Goal: Contribute content: Contribute content

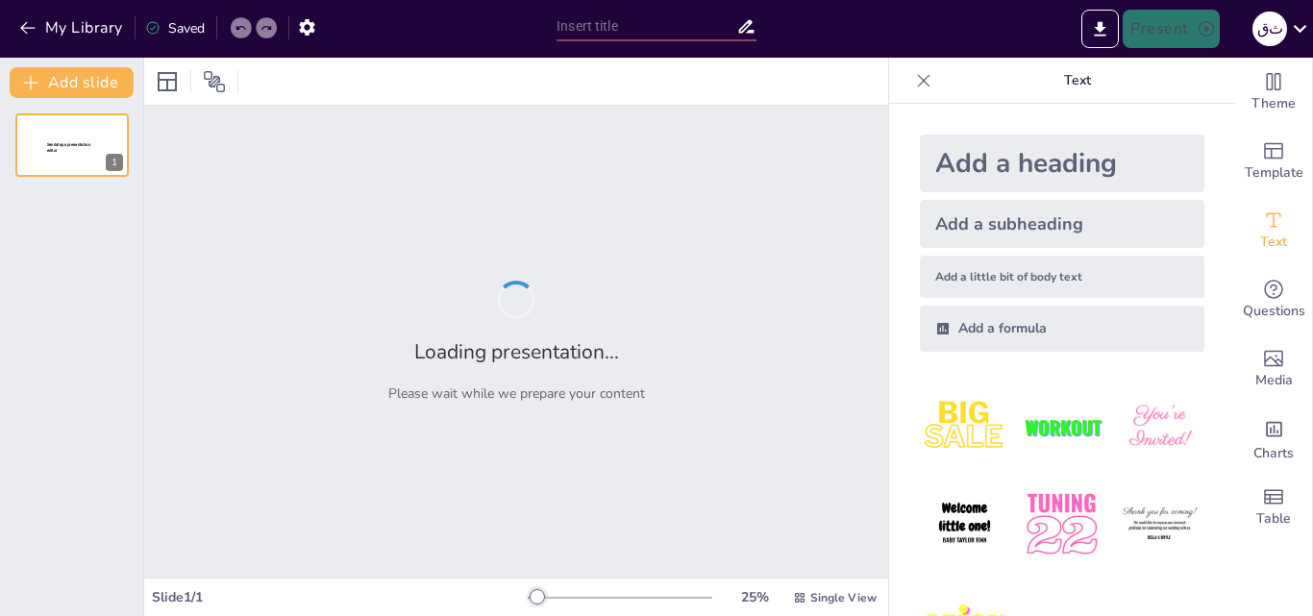
type input "الحياة اليومية في ال[GEOGRAPHIC_DATA]: ملامح من التراث الثقافي"
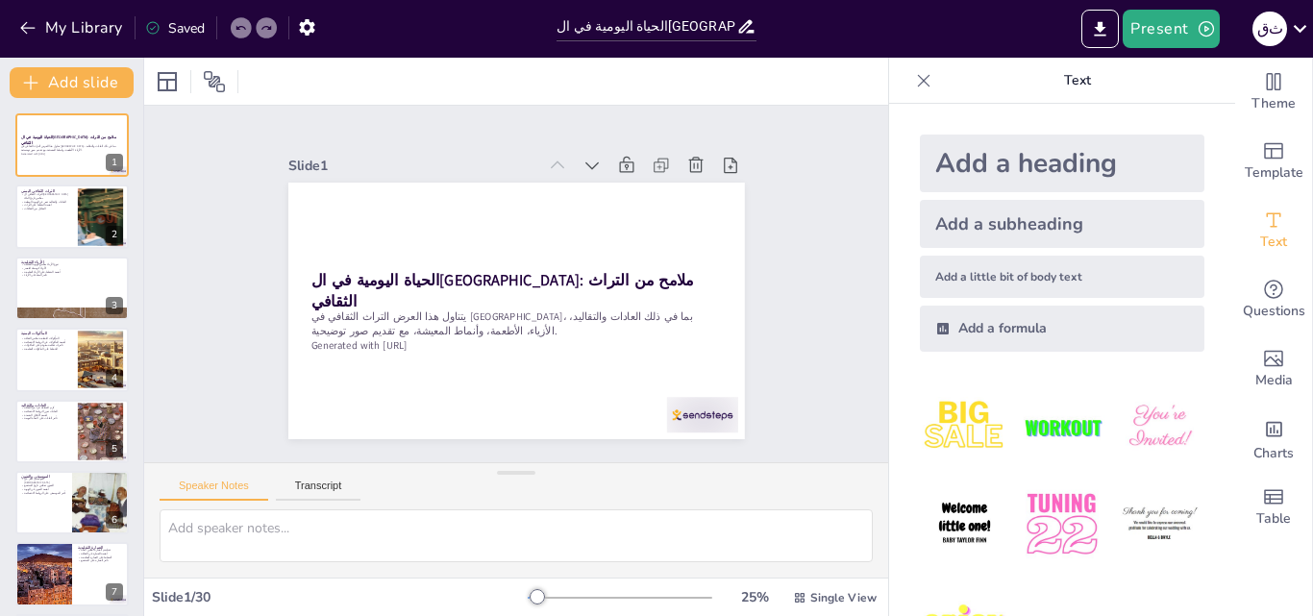
checkbox input "true"
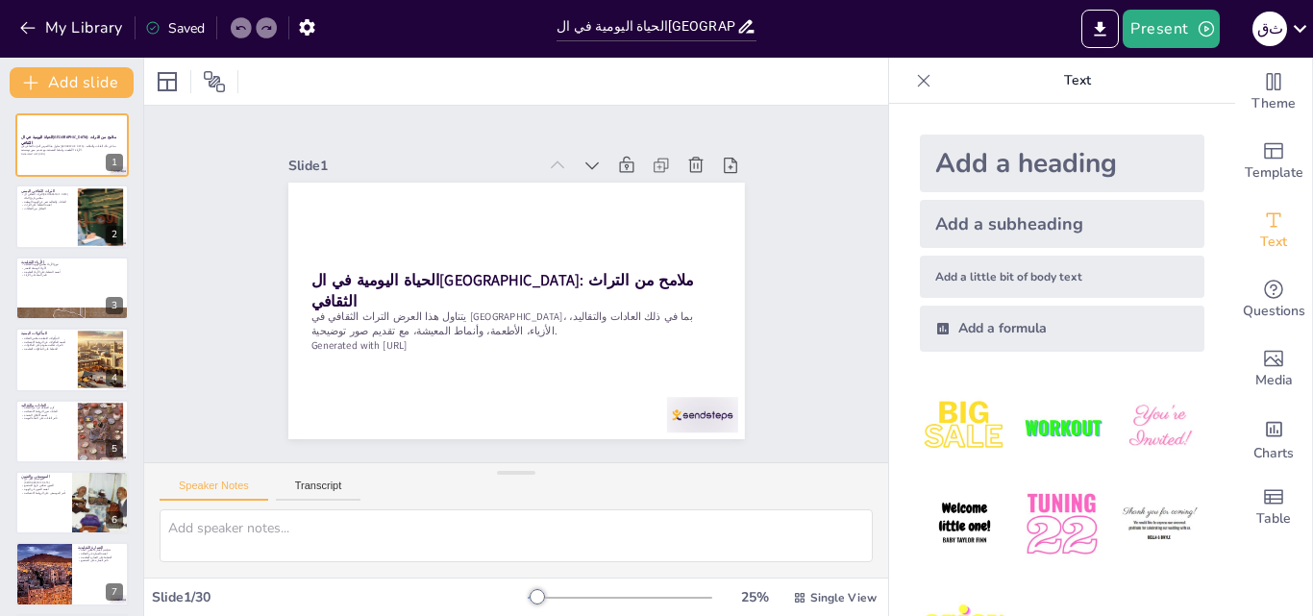
checkbox input "true"
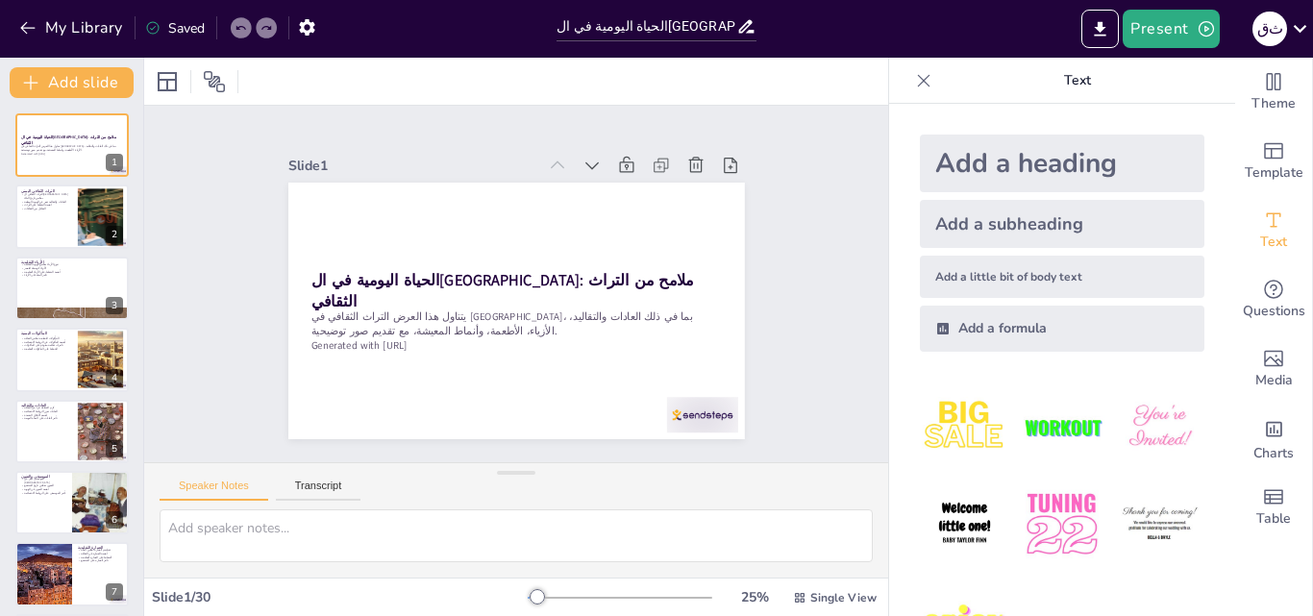
checkbox input "true"
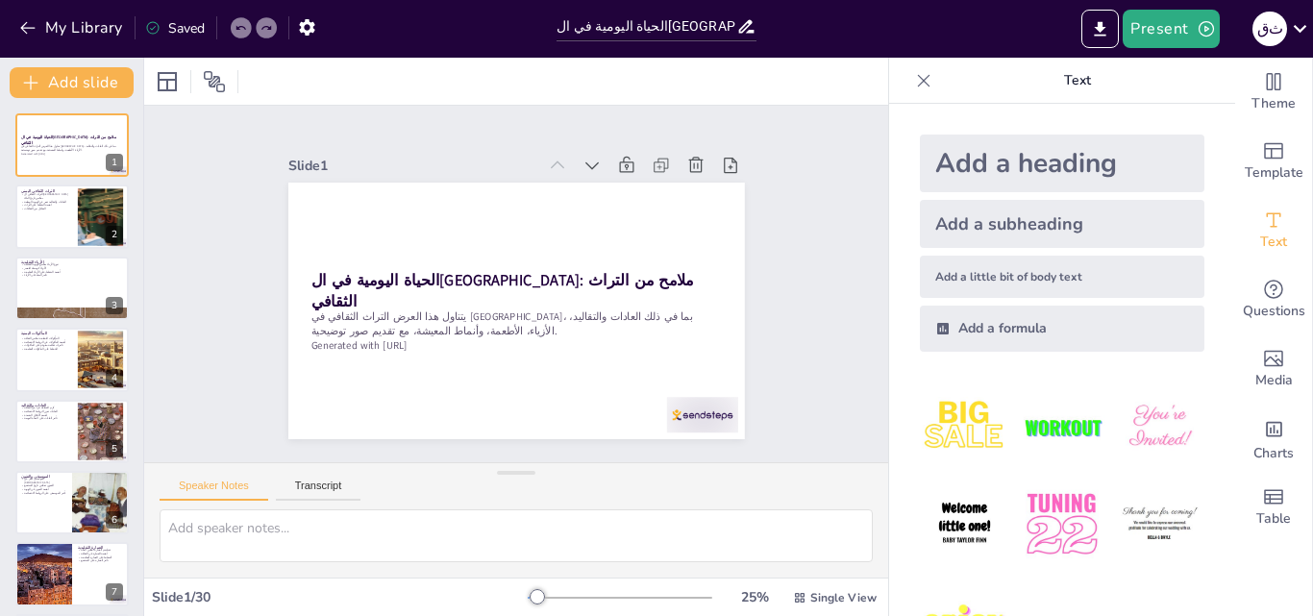
checkbox input "true"
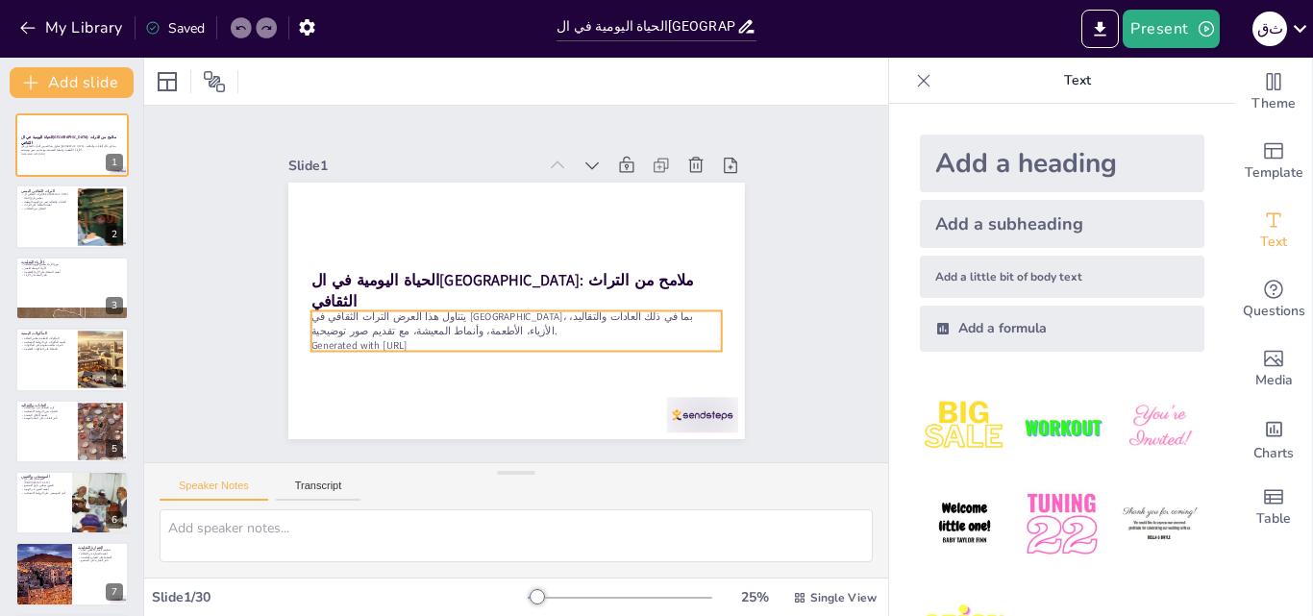
checkbox input "true"
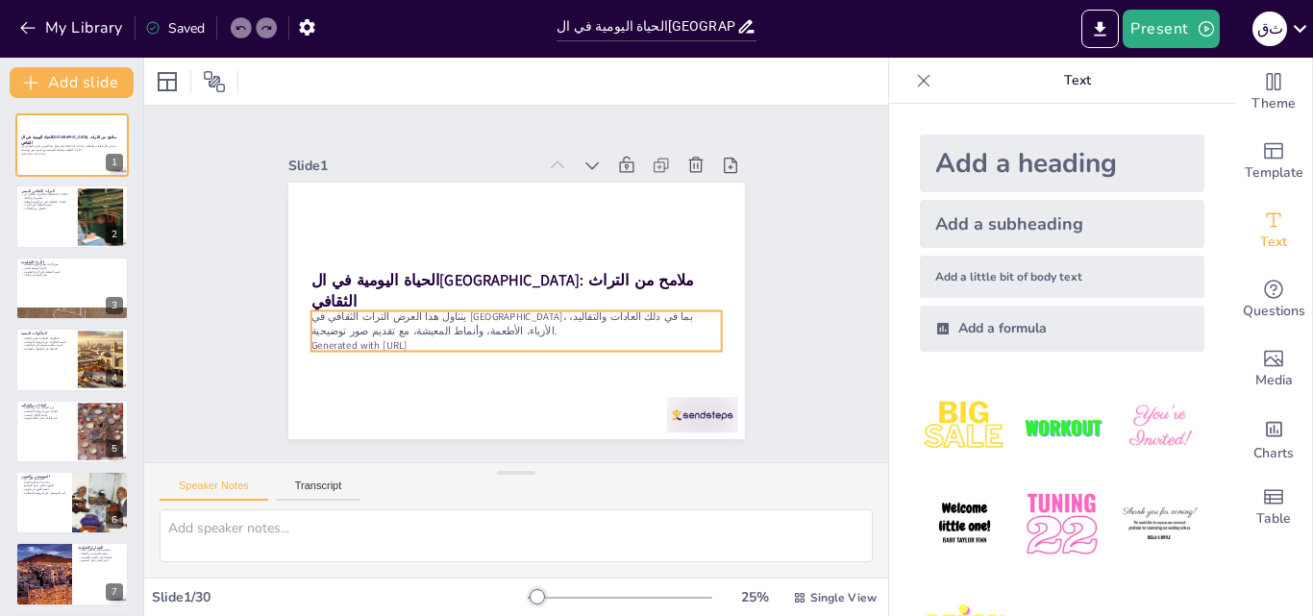
checkbox input "true"
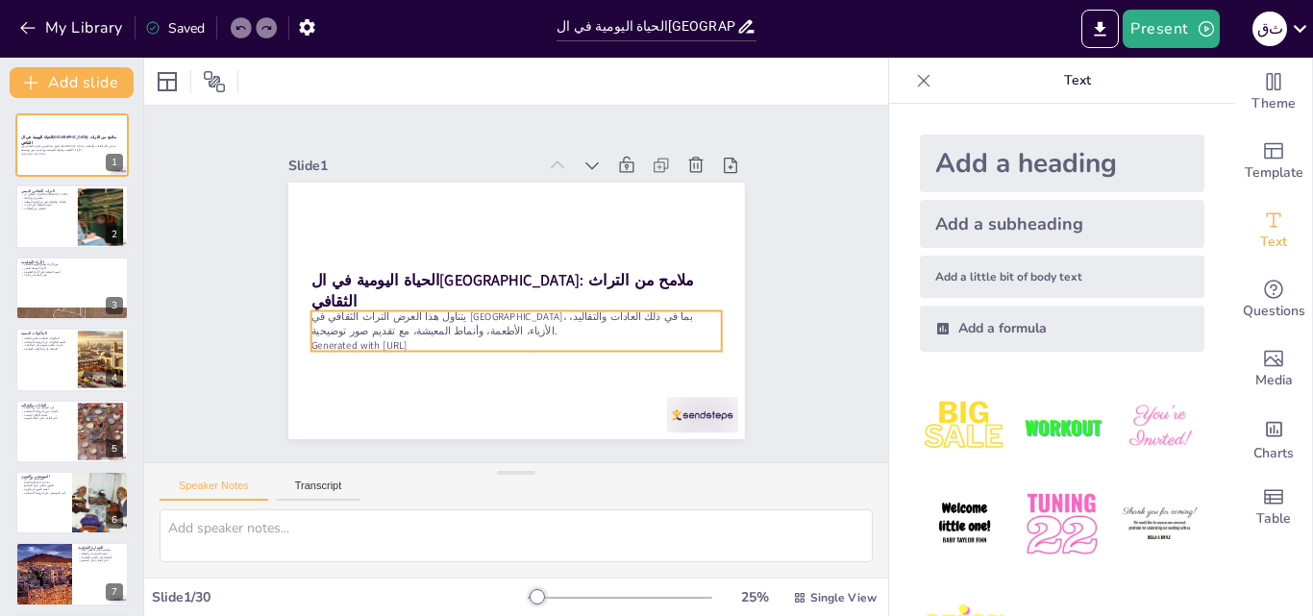
checkbox input "true"
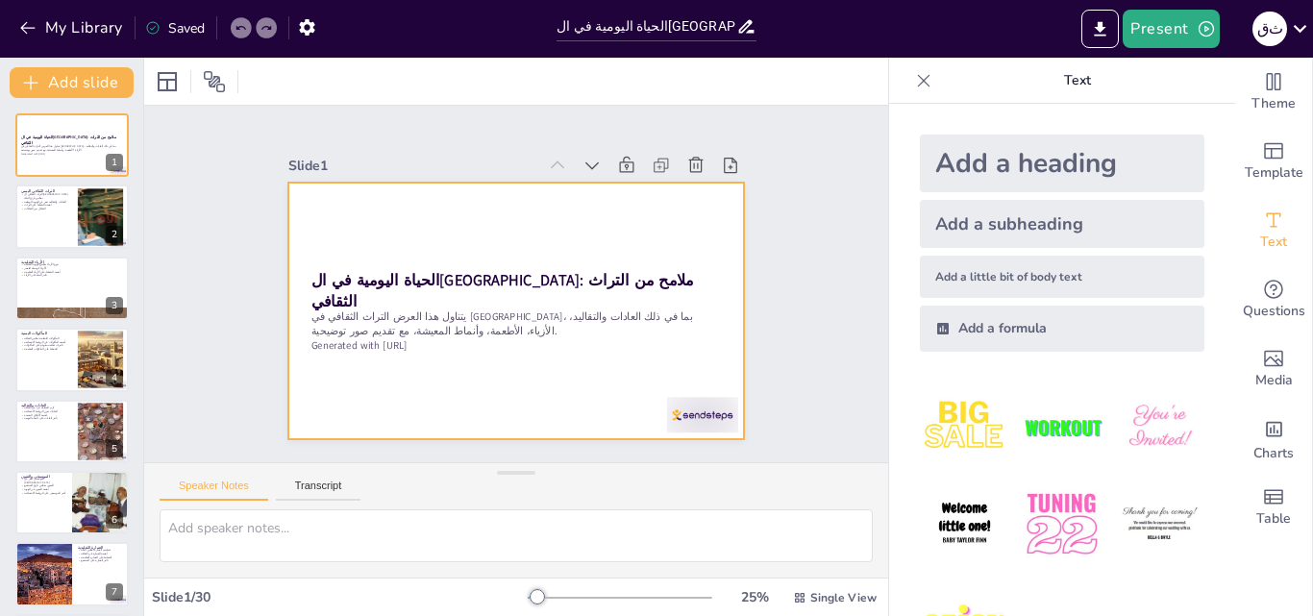
checkbox input "true"
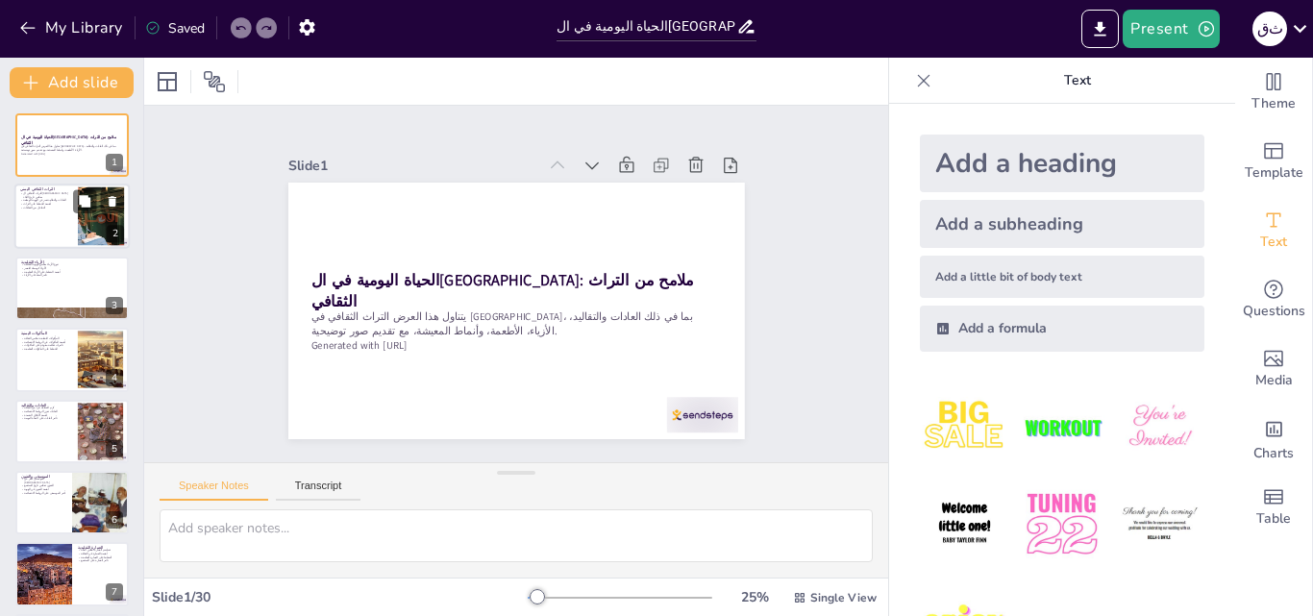
checkbox input "true"
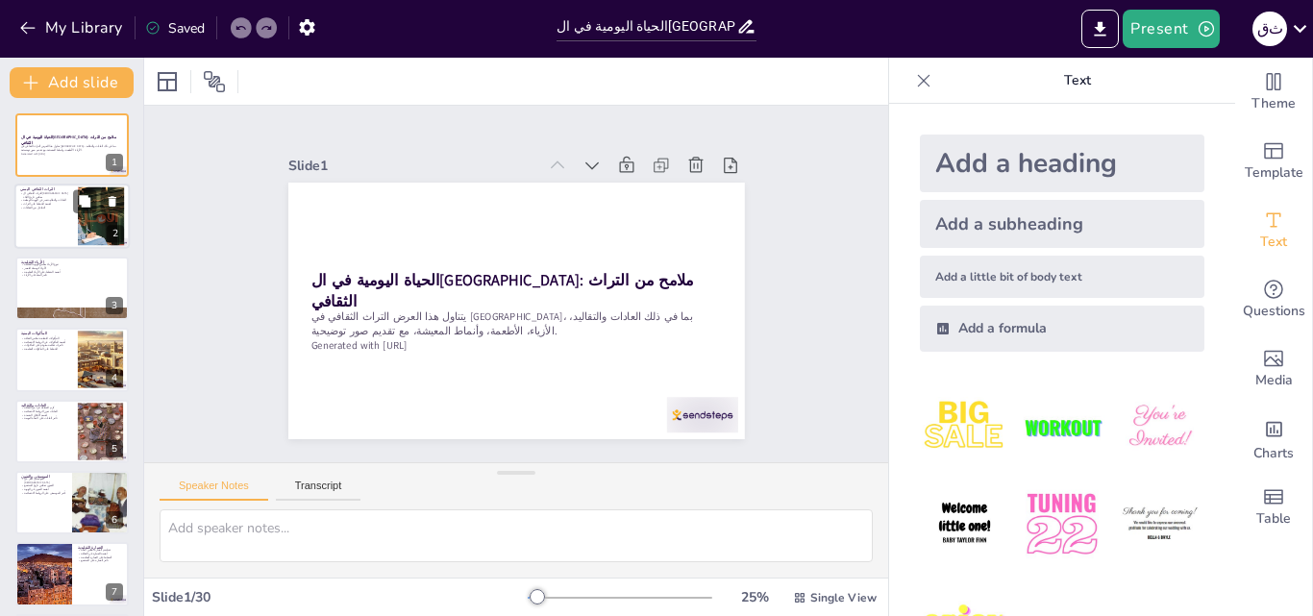
checkbox input "true"
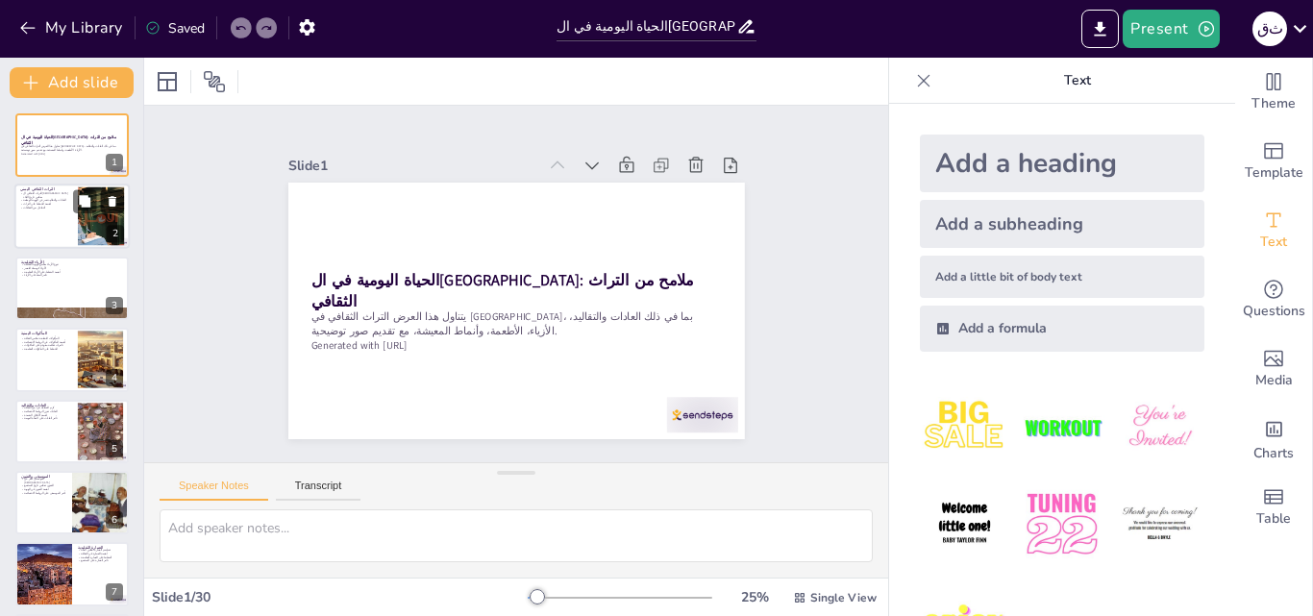
checkbox input "true"
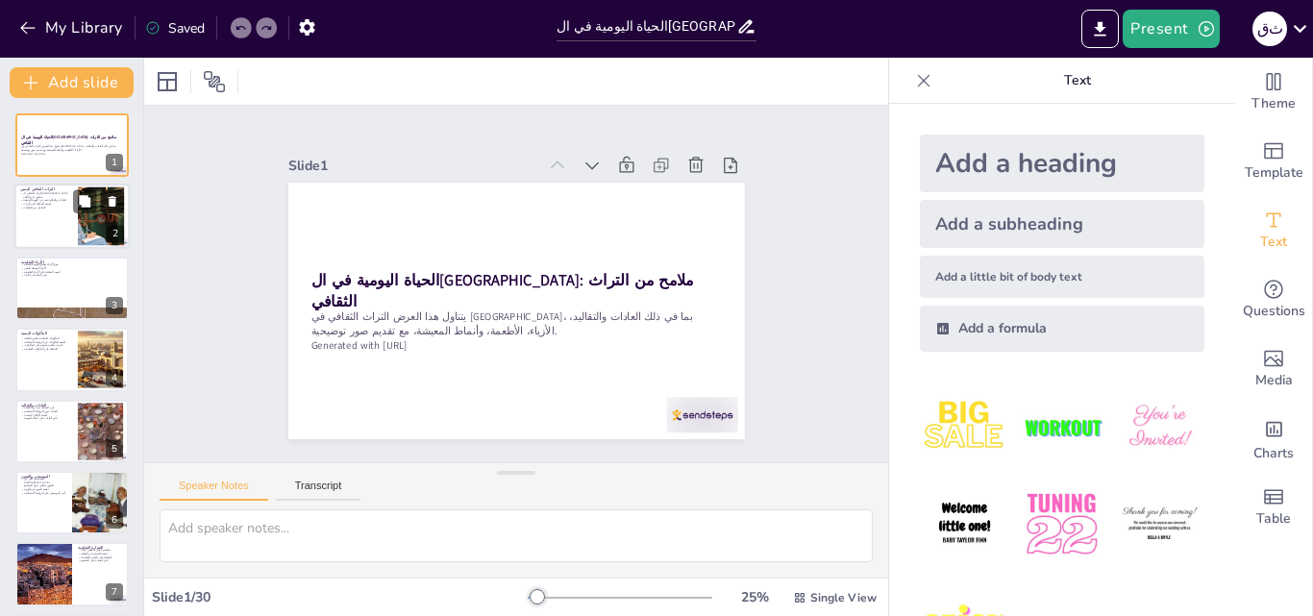
click at [114, 192] on button at bounding box center [112, 201] width 23 height 23
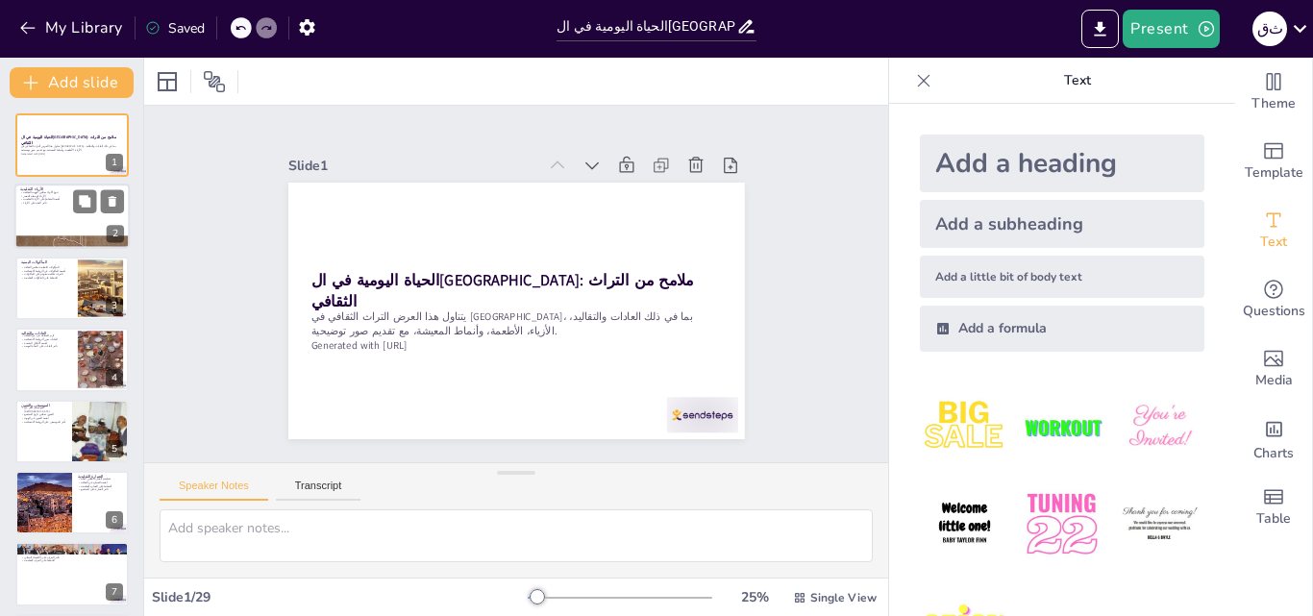
checkbox input "true"
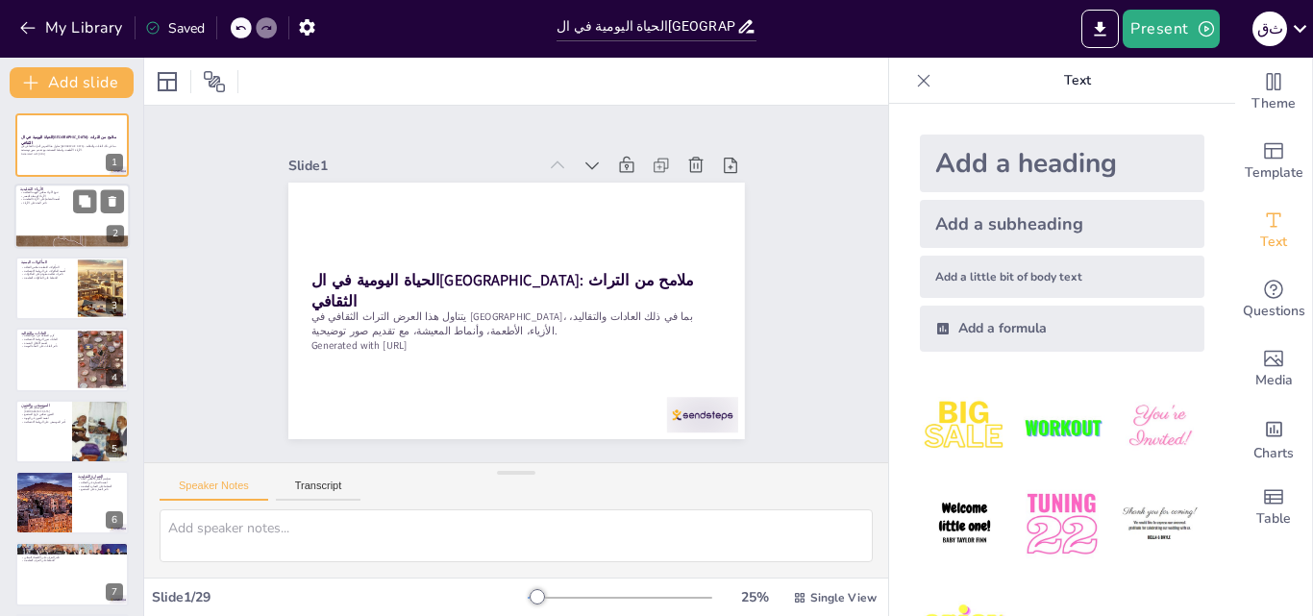
click at [93, 218] on div at bounding box center [71, 217] width 115 height 65
type textarea "التنوع في الأزياء يعكس الفروق الثقافية بين المناطق المختلفة في [GEOGRAPHIC_DATA…"
checkbox input "true"
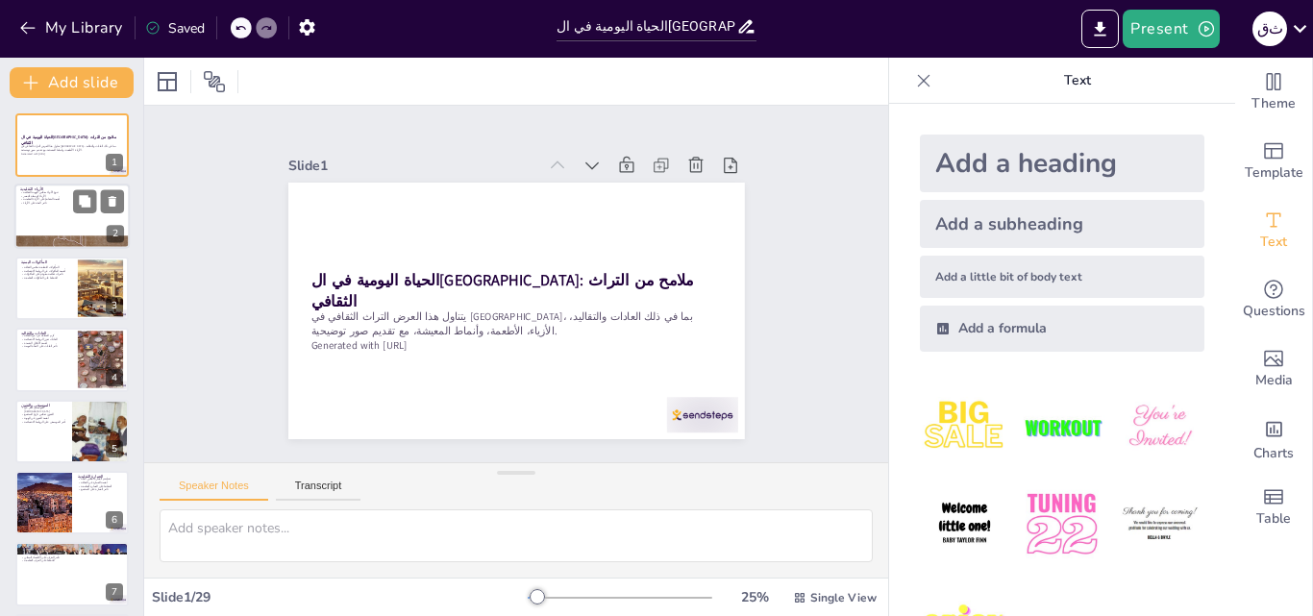
checkbox input "true"
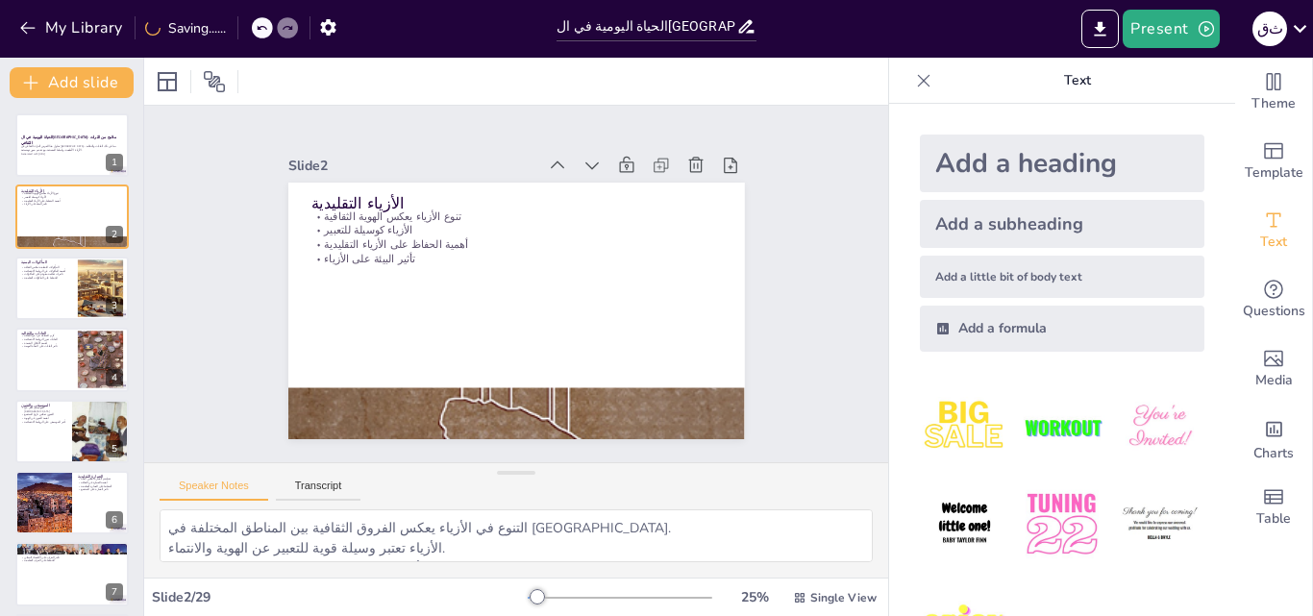
checkbox input "true"
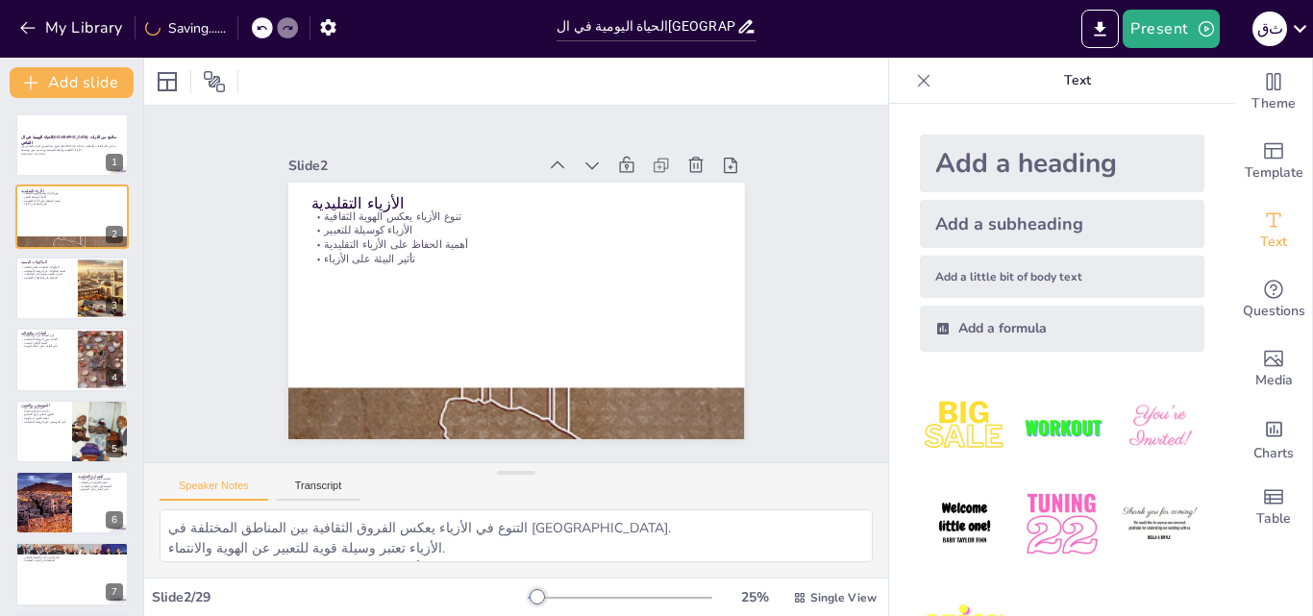
checkbox input "true"
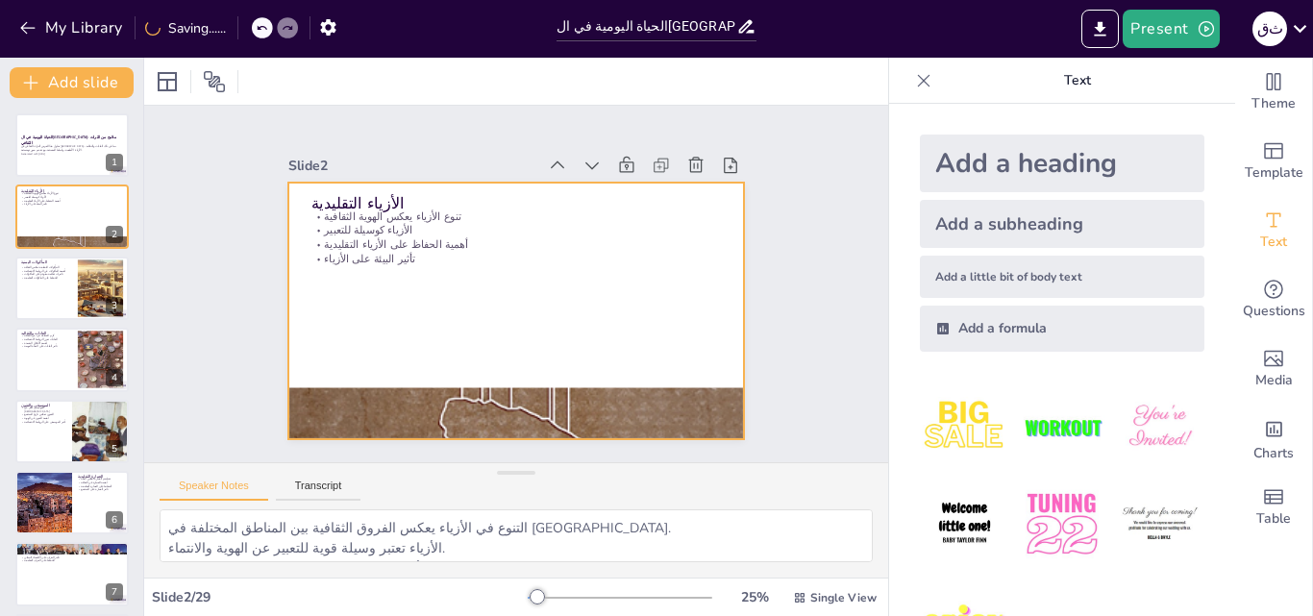
checkbox input "true"
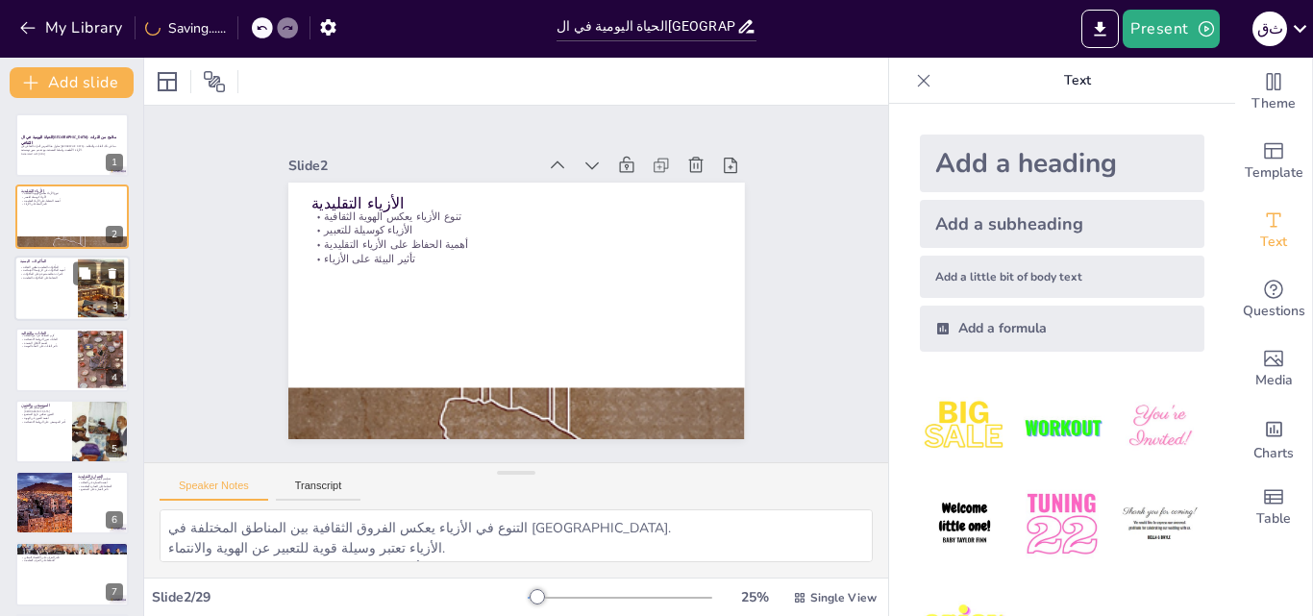
checkbox input "true"
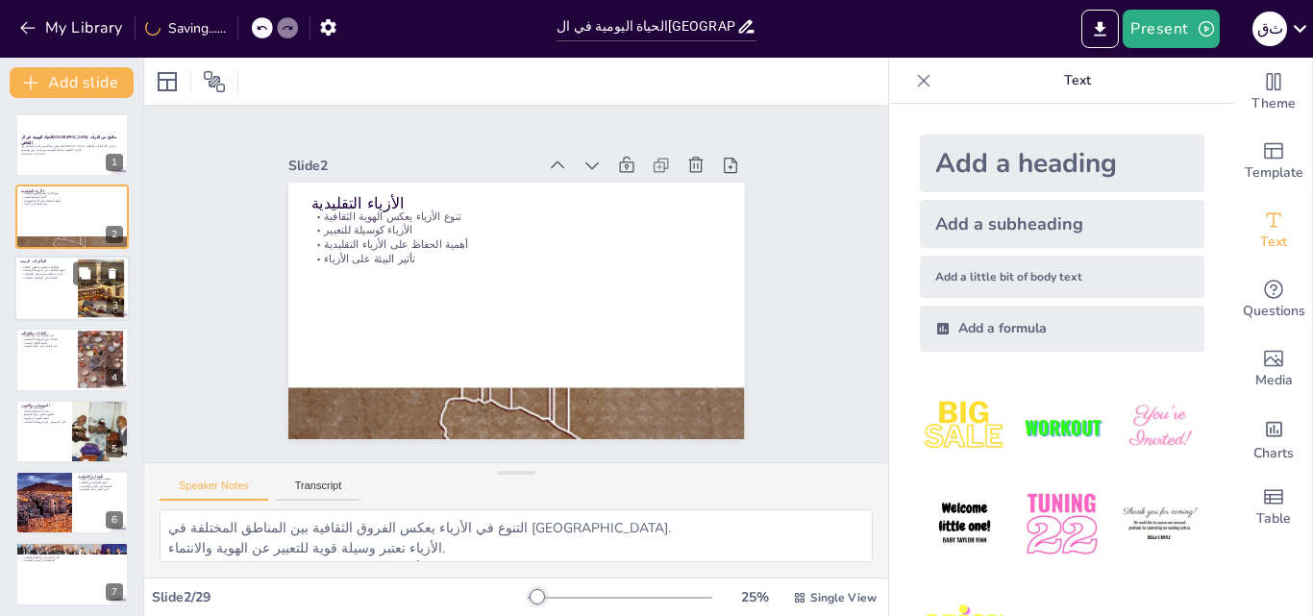
checkbox input "true"
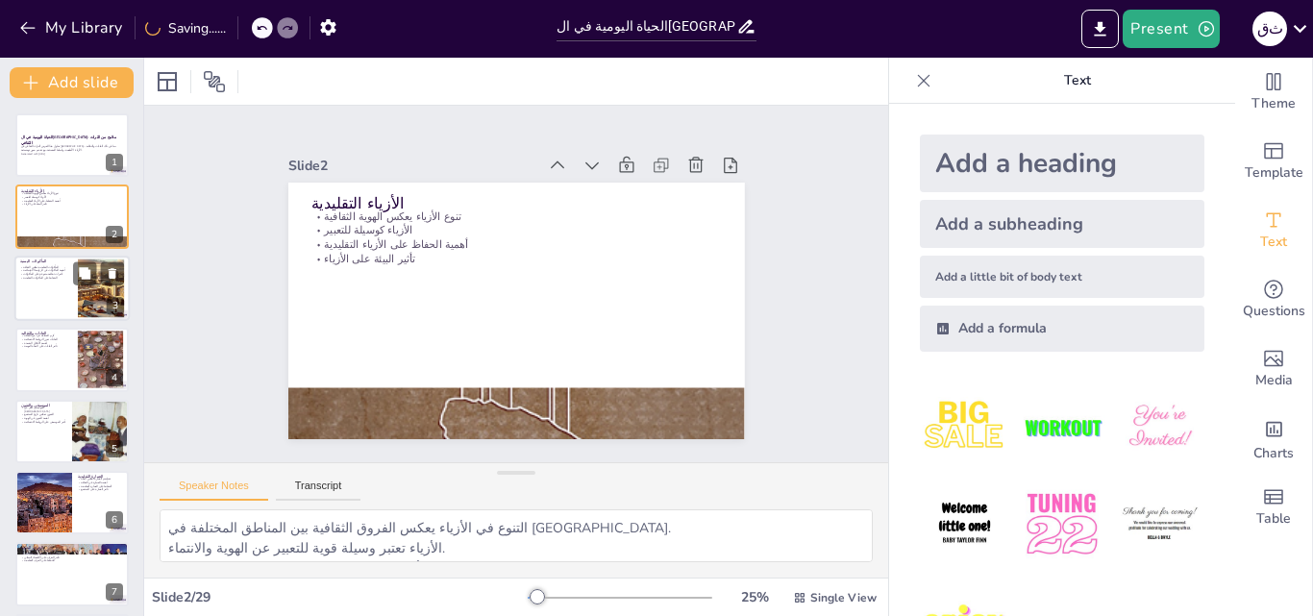
checkbox input "true"
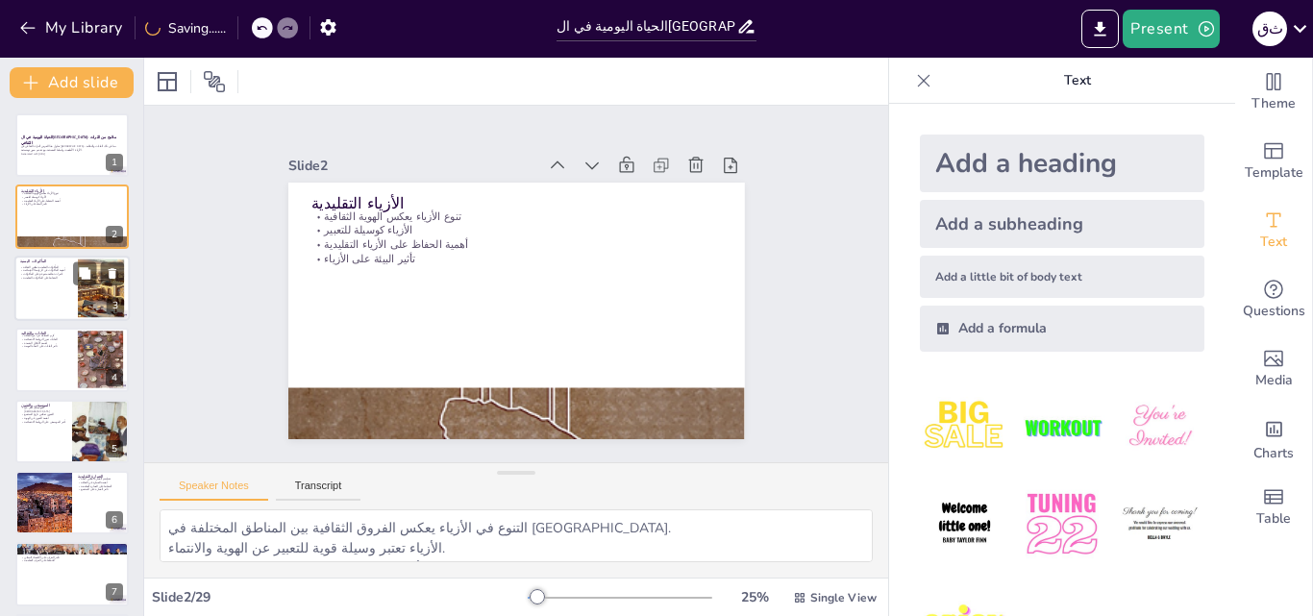
checkbox input "true"
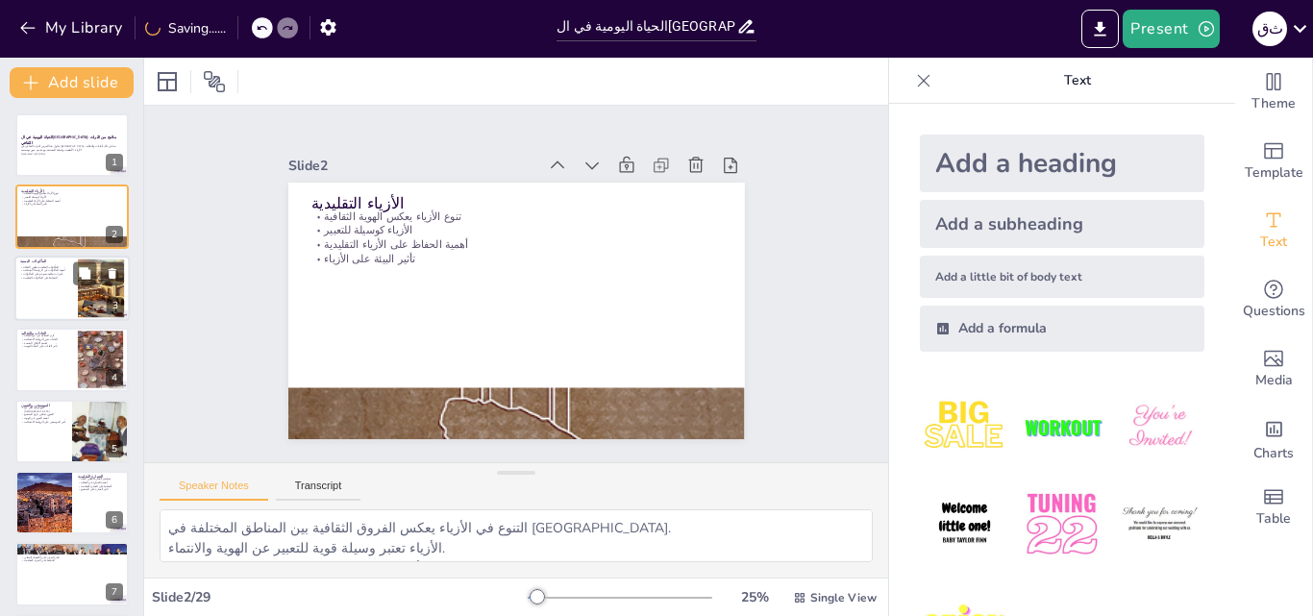
click at [48, 299] on div at bounding box center [71, 288] width 115 height 65
type textarea "المأكولات التقليدية تعتبر جزءًا من الثقافة وتعبر عن تاريخ المجتمع. المأكولات تل…"
checkbox input "true"
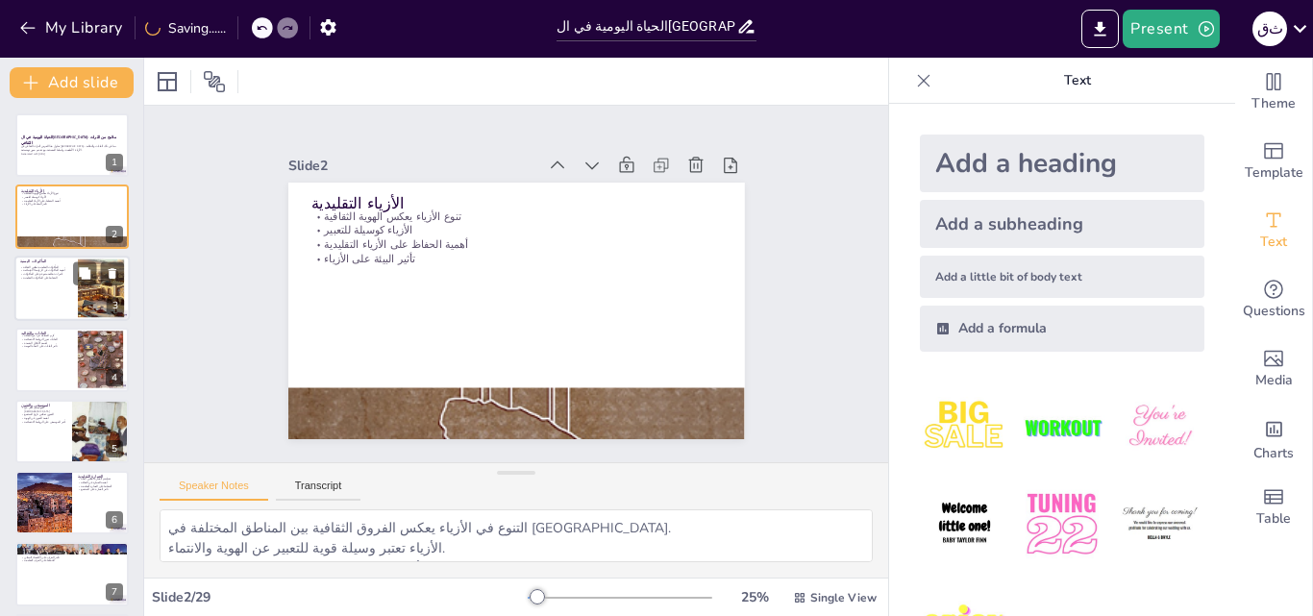
checkbox input "true"
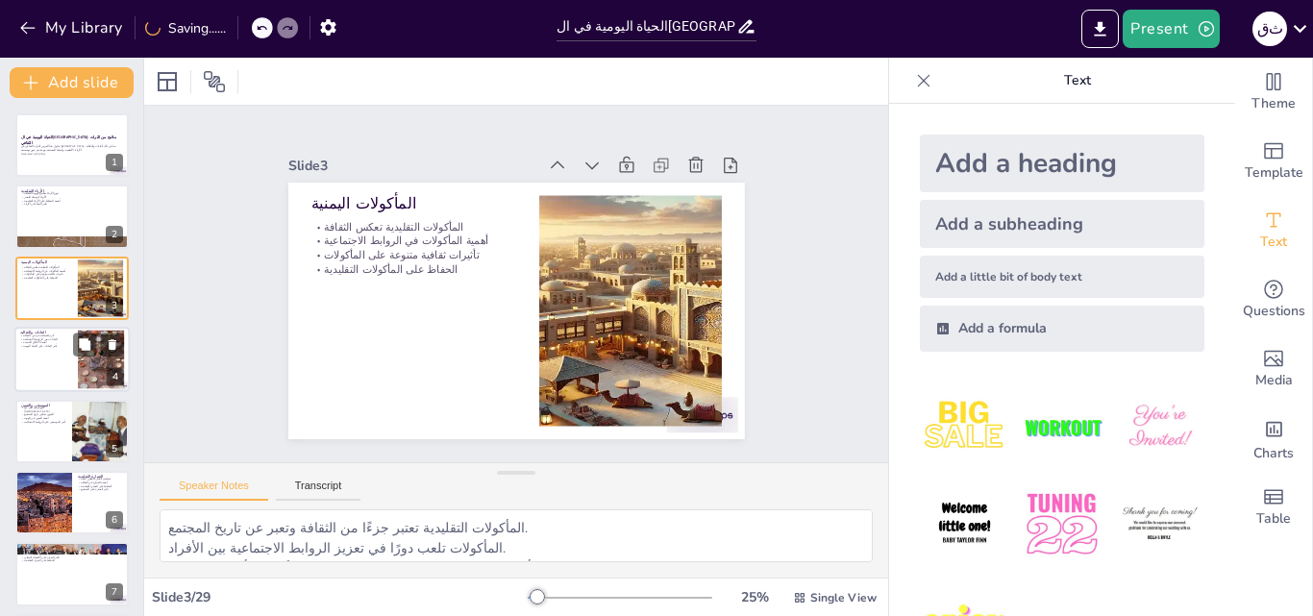
checkbox input "true"
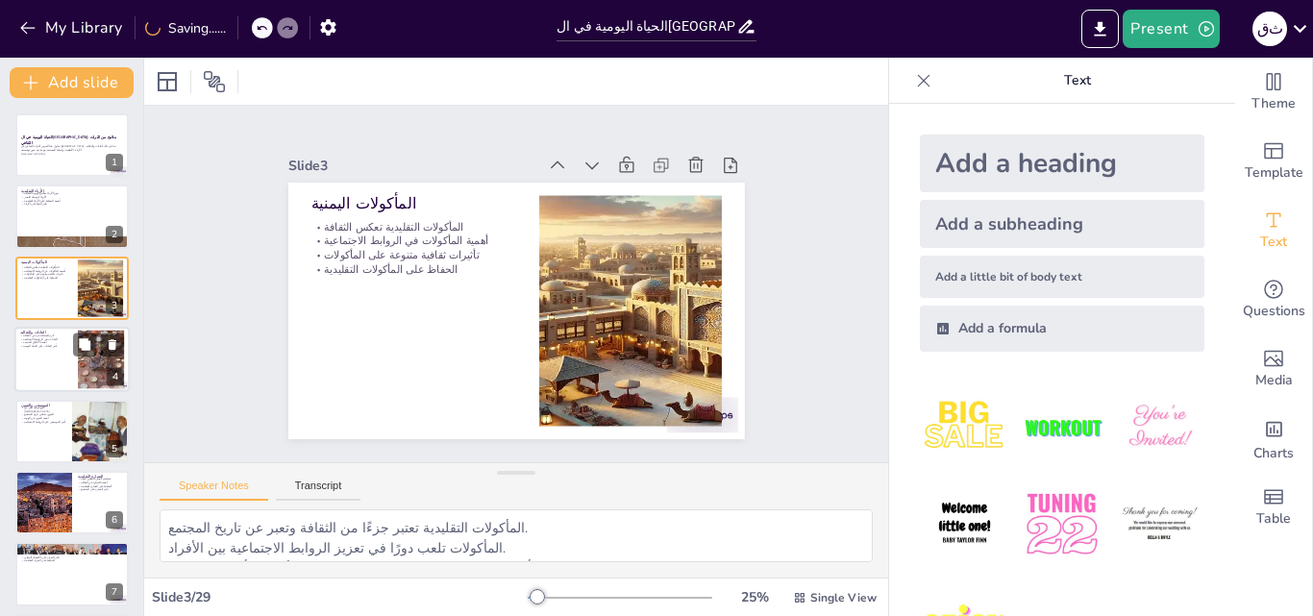
checkbox input "true"
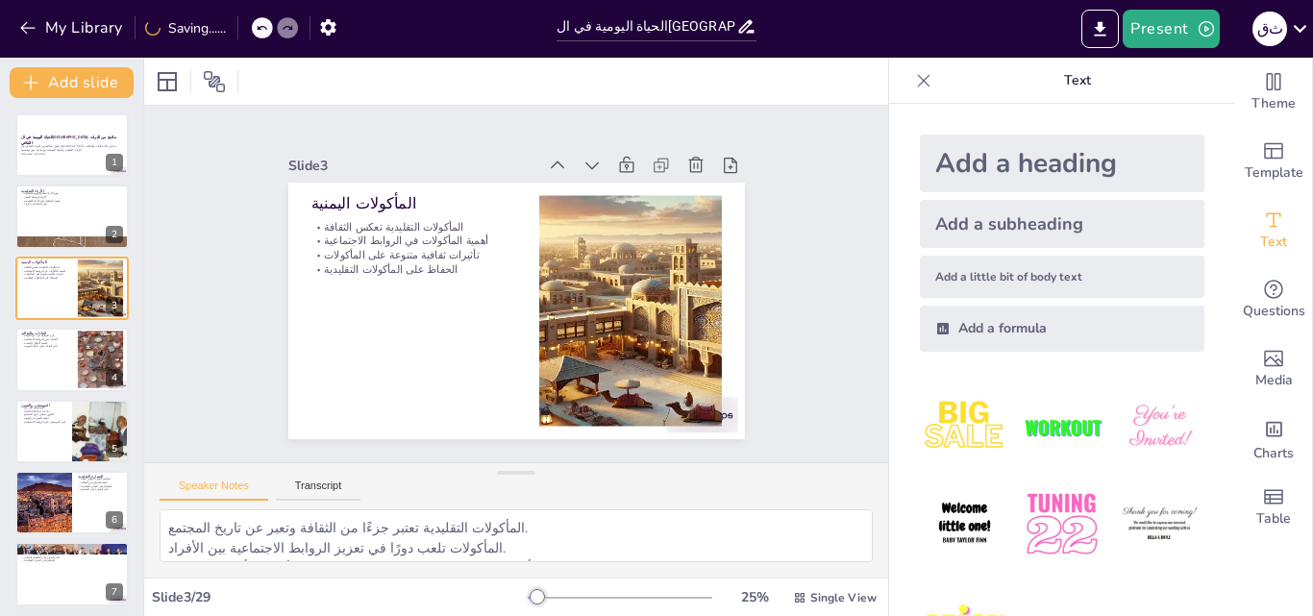
checkbox input "true"
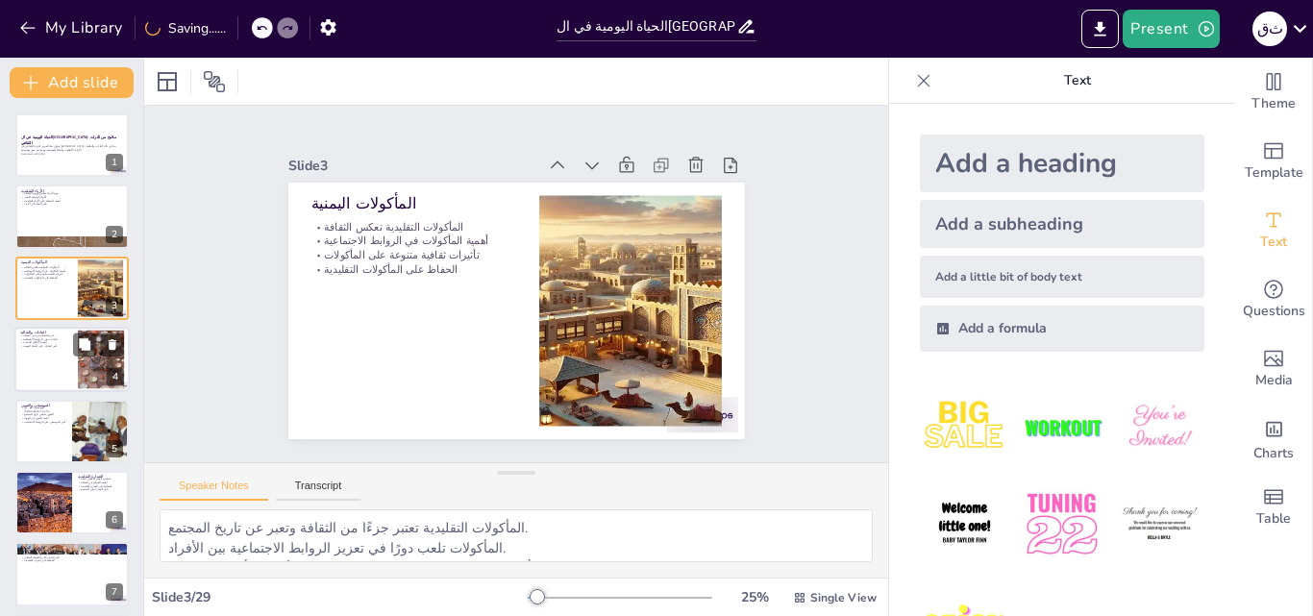
checkbox input "true"
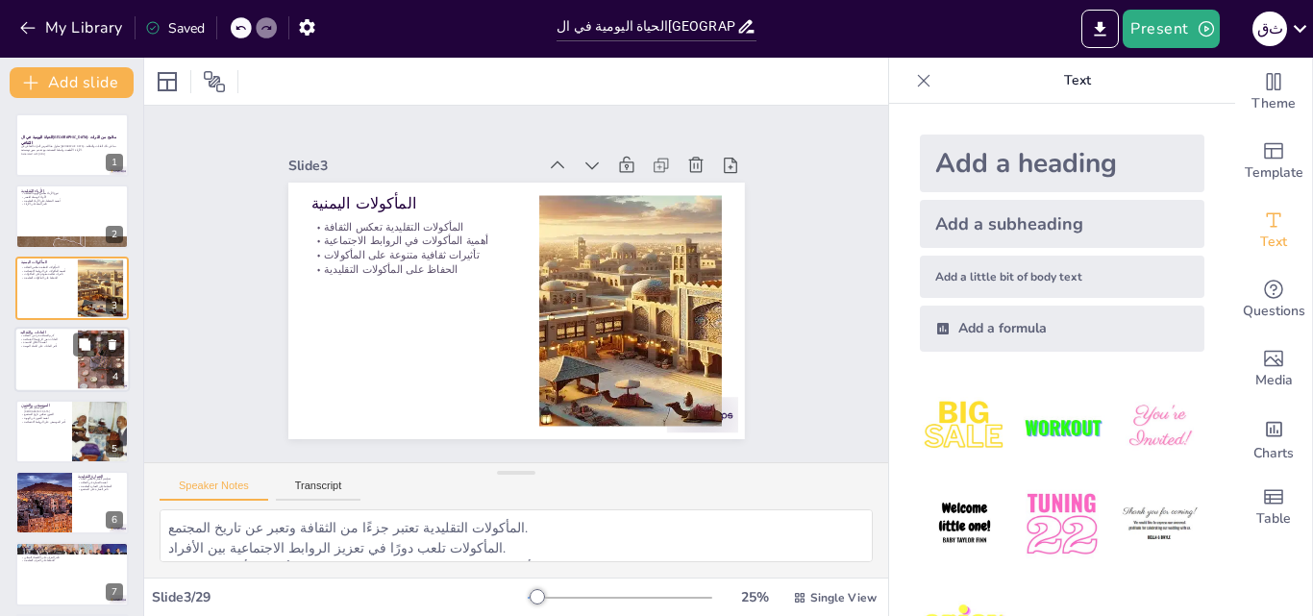
click at [52, 364] on div at bounding box center [71, 359] width 115 height 65
type textarea "الضيافة تعتبر قيمة أساسية في الثقافة اليمنية وتعكس كرم المجتمع. العادات والتقال…"
checkbox input "true"
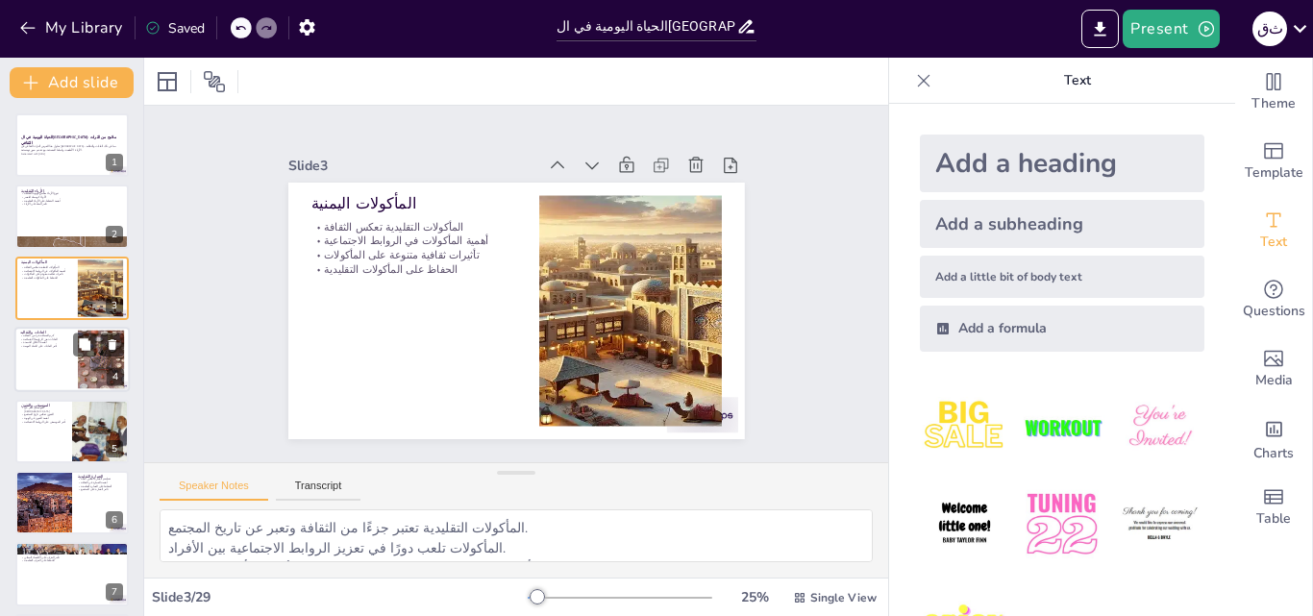
checkbox input "true"
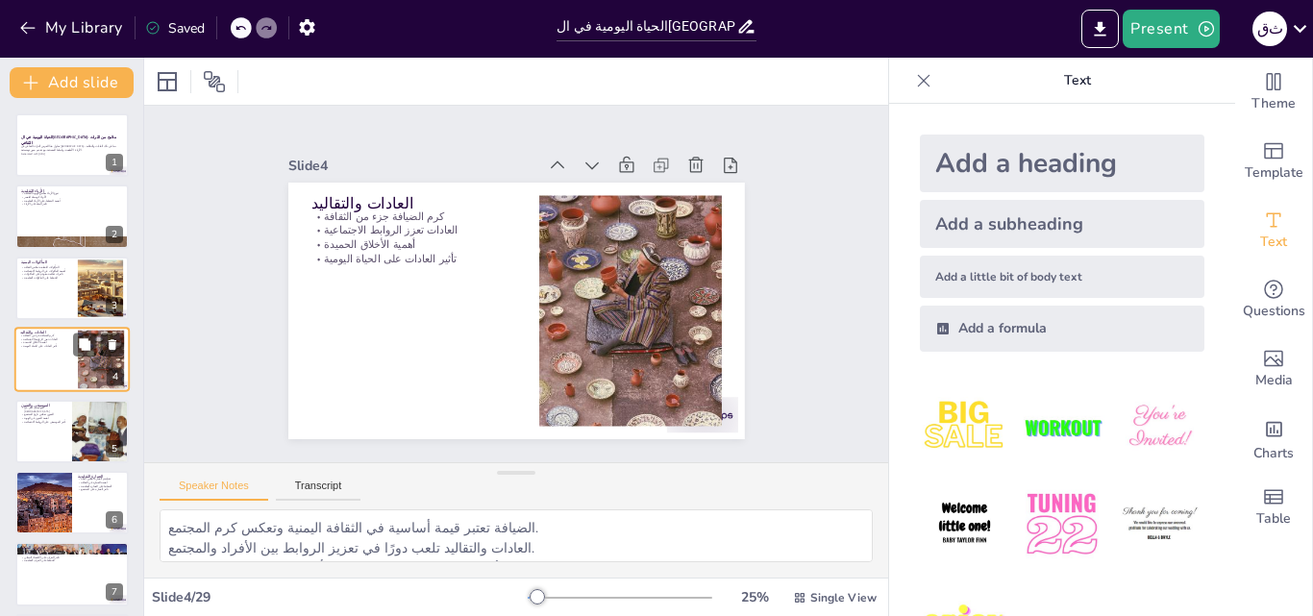
scroll to position [3, 0]
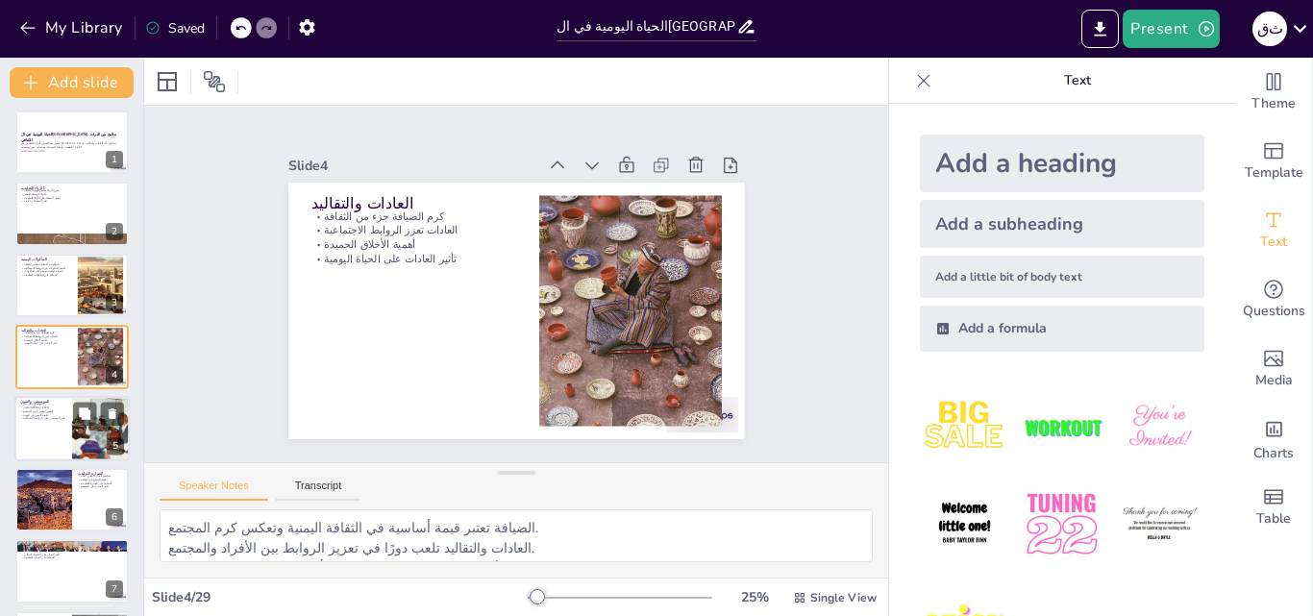
checkbox input "true"
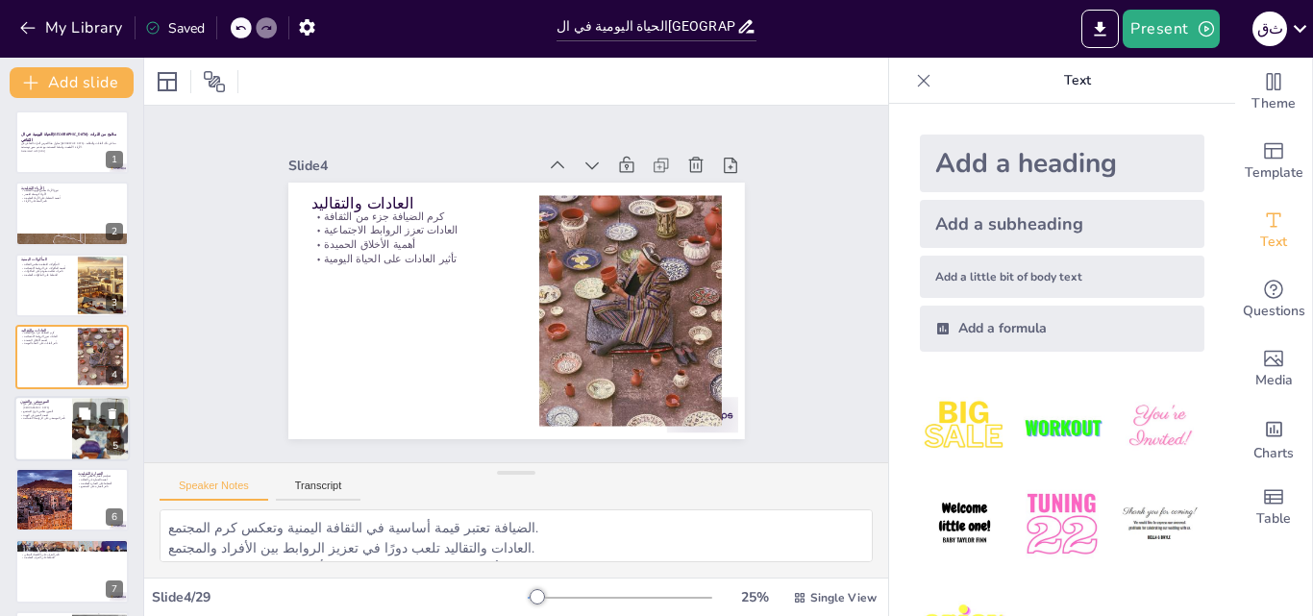
checkbox input "true"
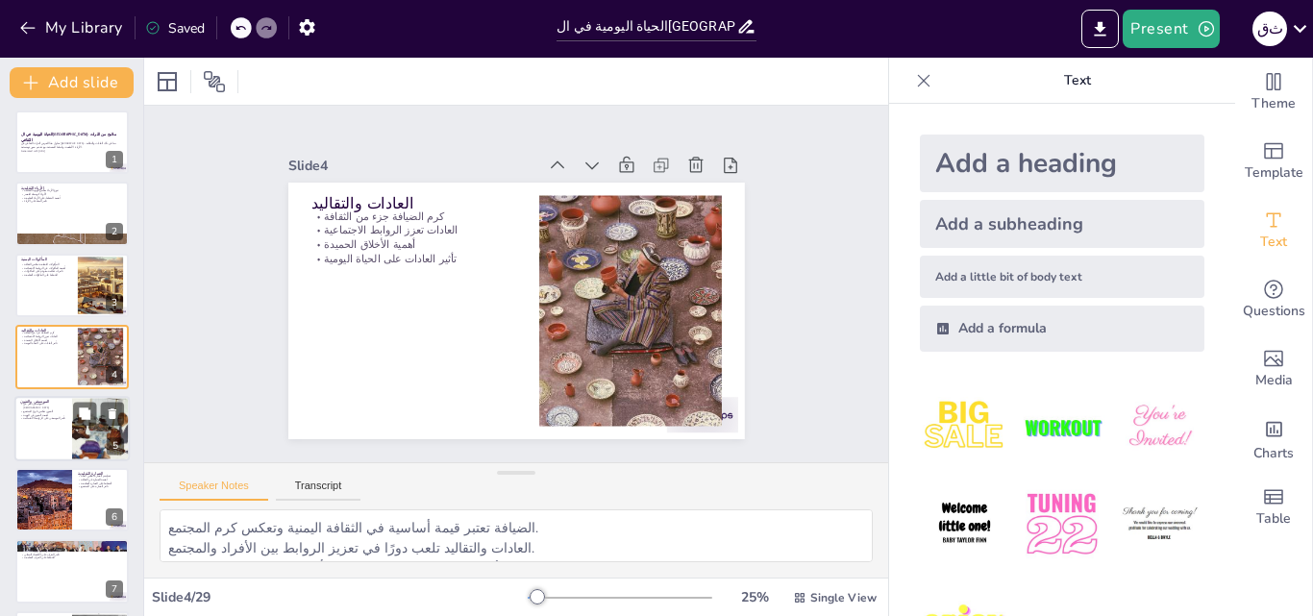
checkbox input "true"
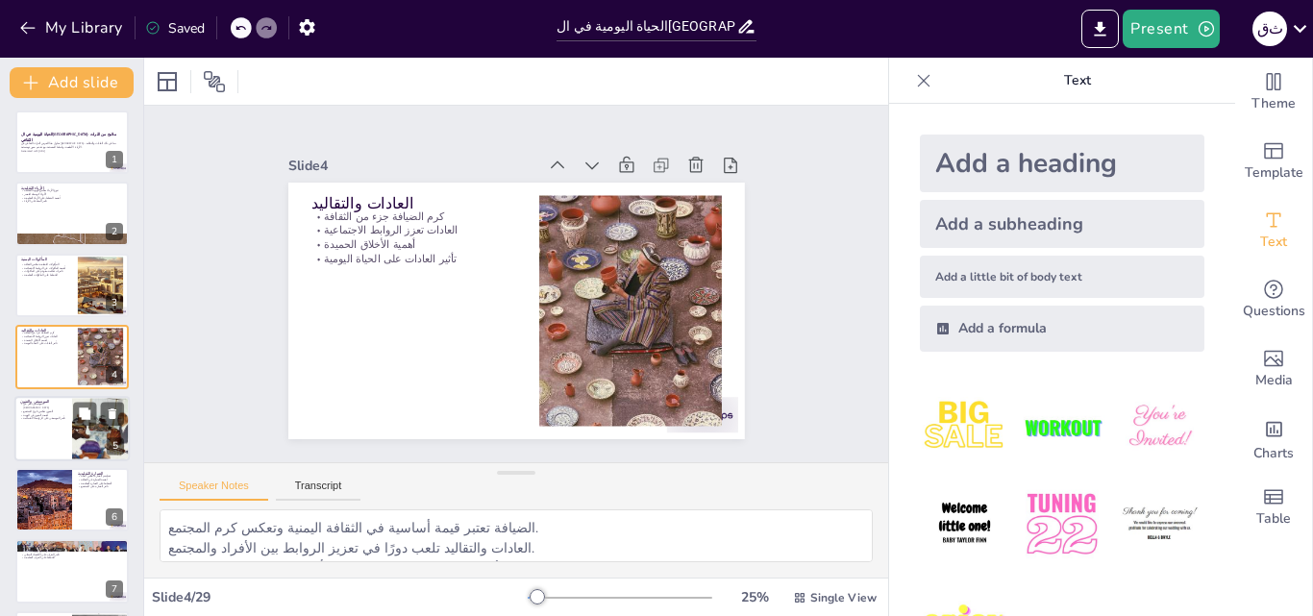
checkbox input "true"
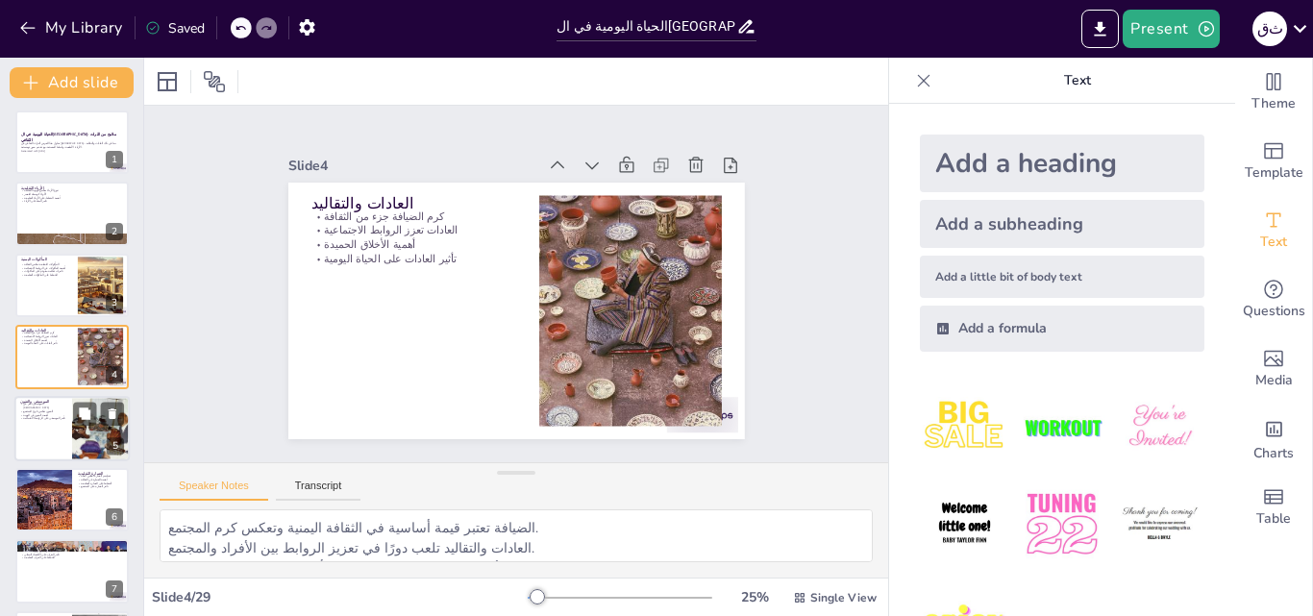
click at [51, 422] on div at bounding box center [71, 428] width 115 height 65
type textarea "الموسيقى تعتبر وسيلة قوية للتعبير عن المشاعر الإنسانية. الفنون تعكس تاريخ المجت…"
checkbox input "true"
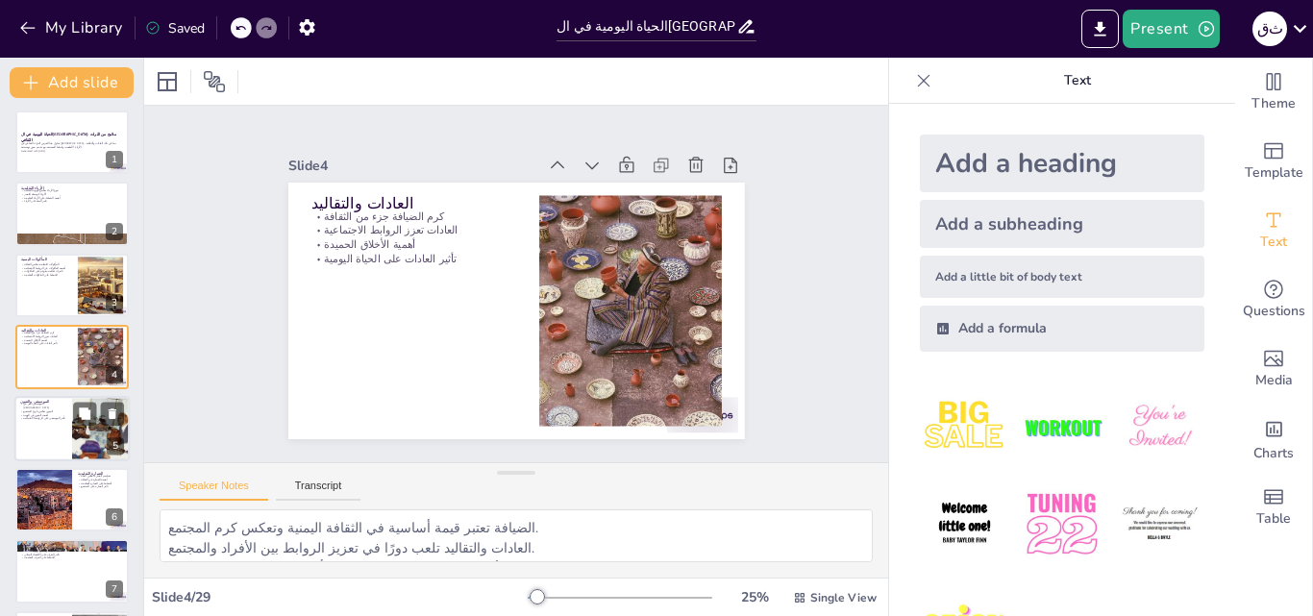
checkbox input "true"
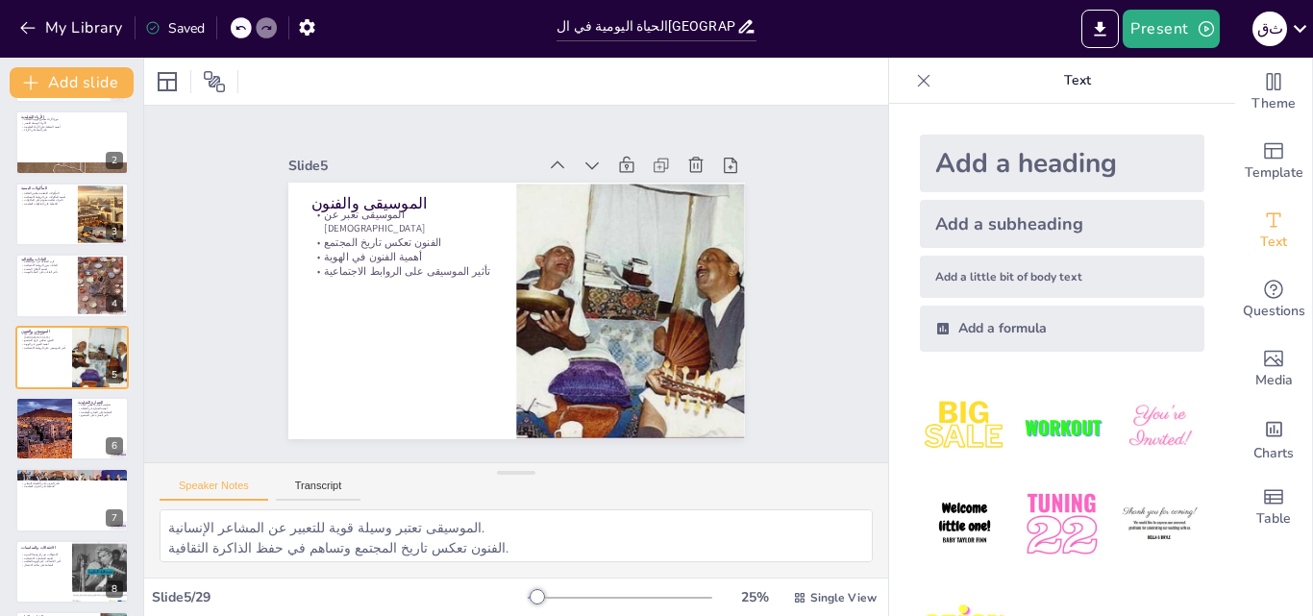
checkbox input "true"
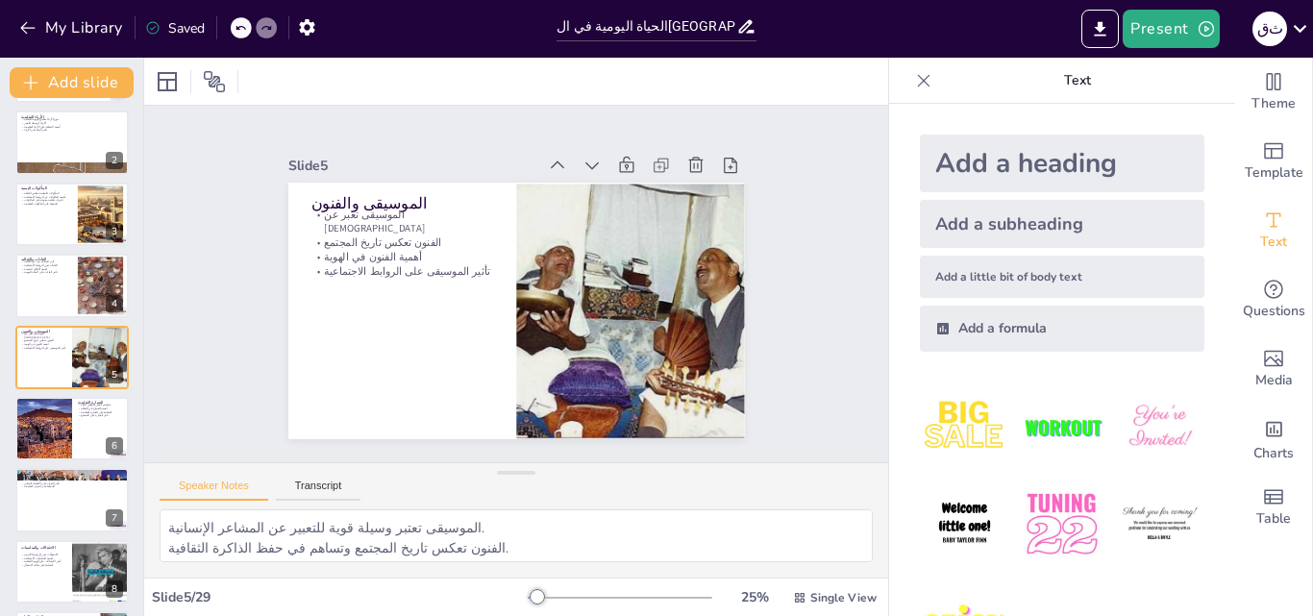
checkbox input "true"
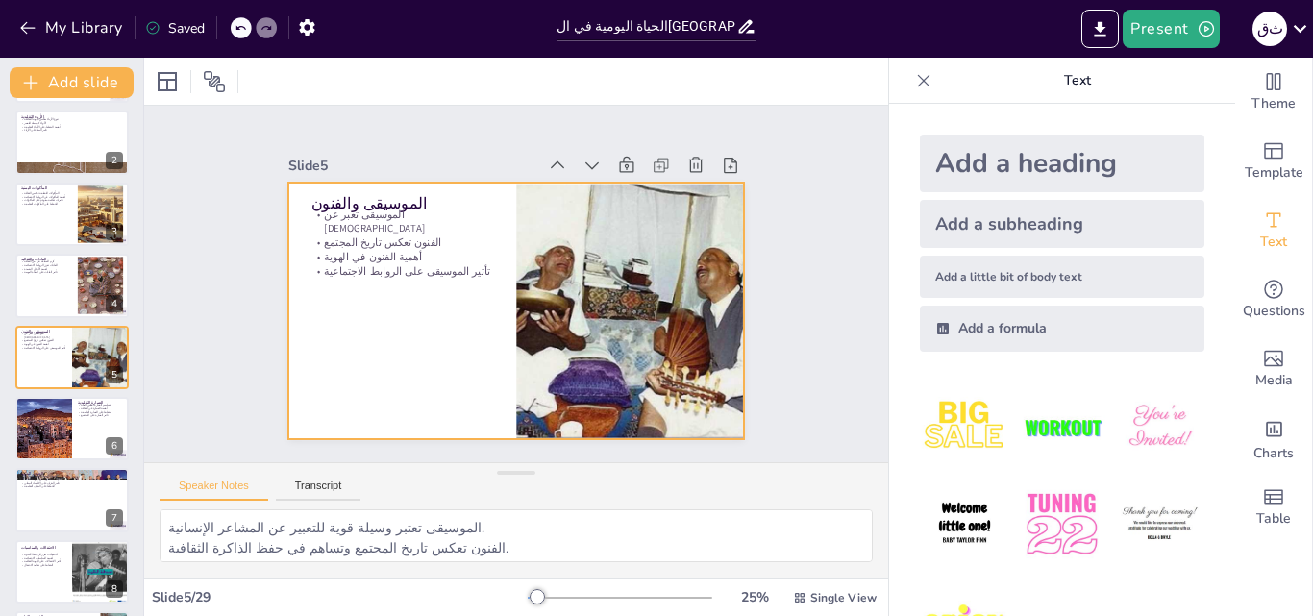
checkbox input "true"
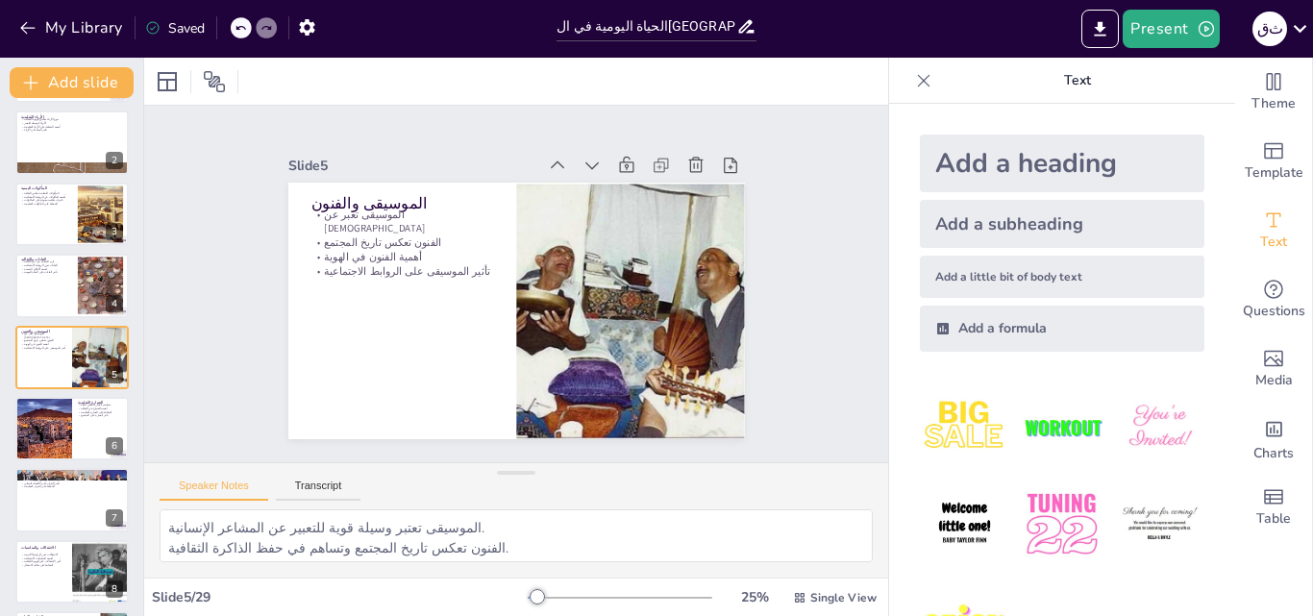
checkbox input "true"
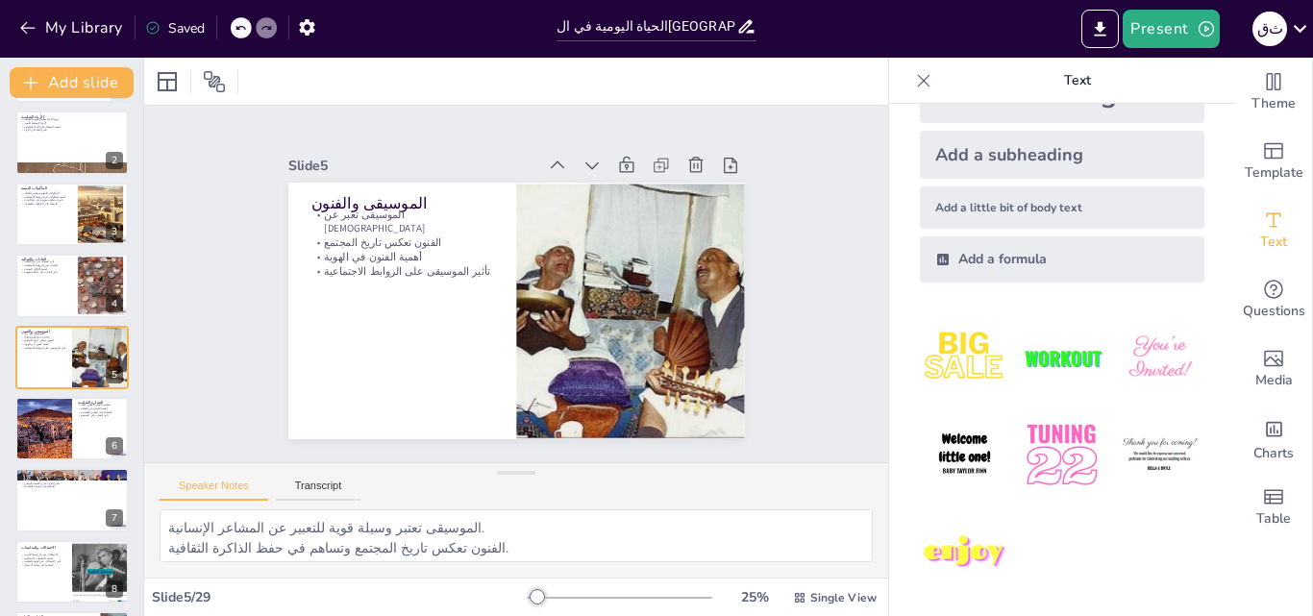
scroll to position [72, 0]
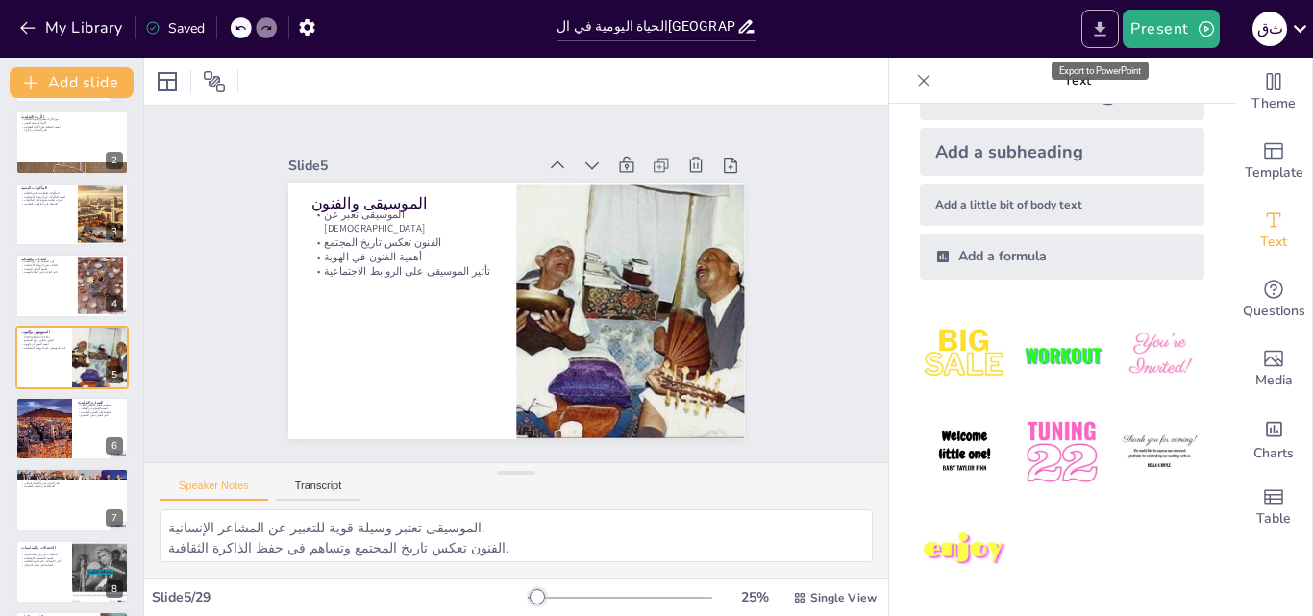
click at [1102, 40] on button "Export to PowerPoint" at bounding box center [1099, 29] width 37 height 38
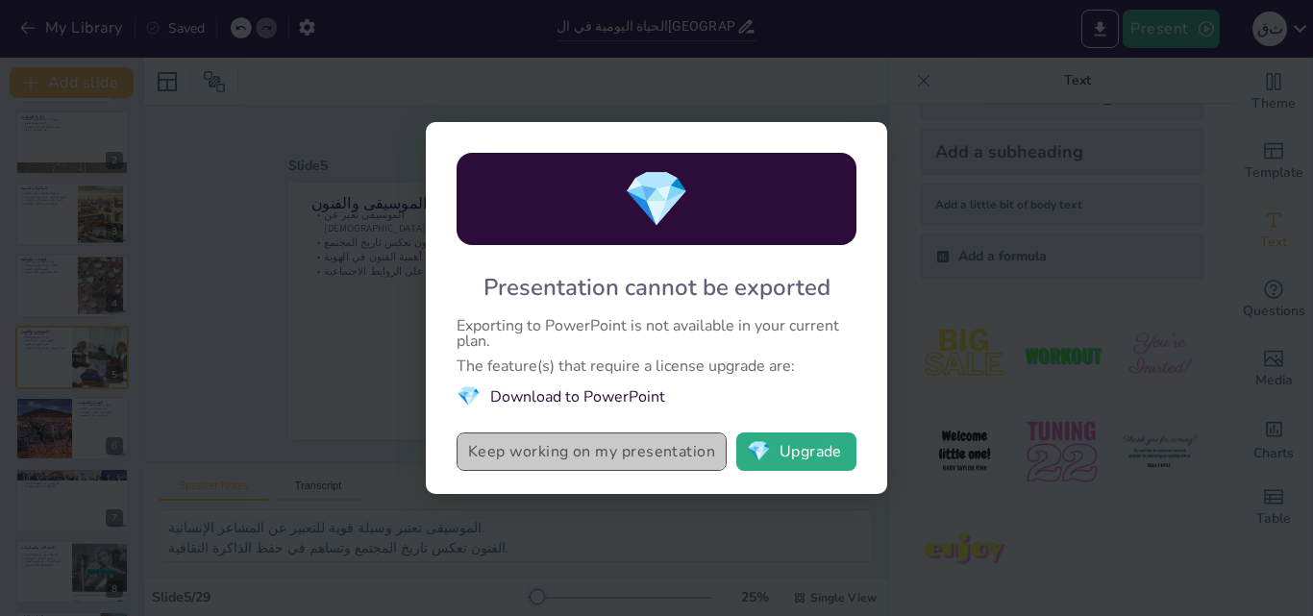
click at [584, 449] on button "Keep working on my presentation" at bounding box center [592, 452] width 270 height 38
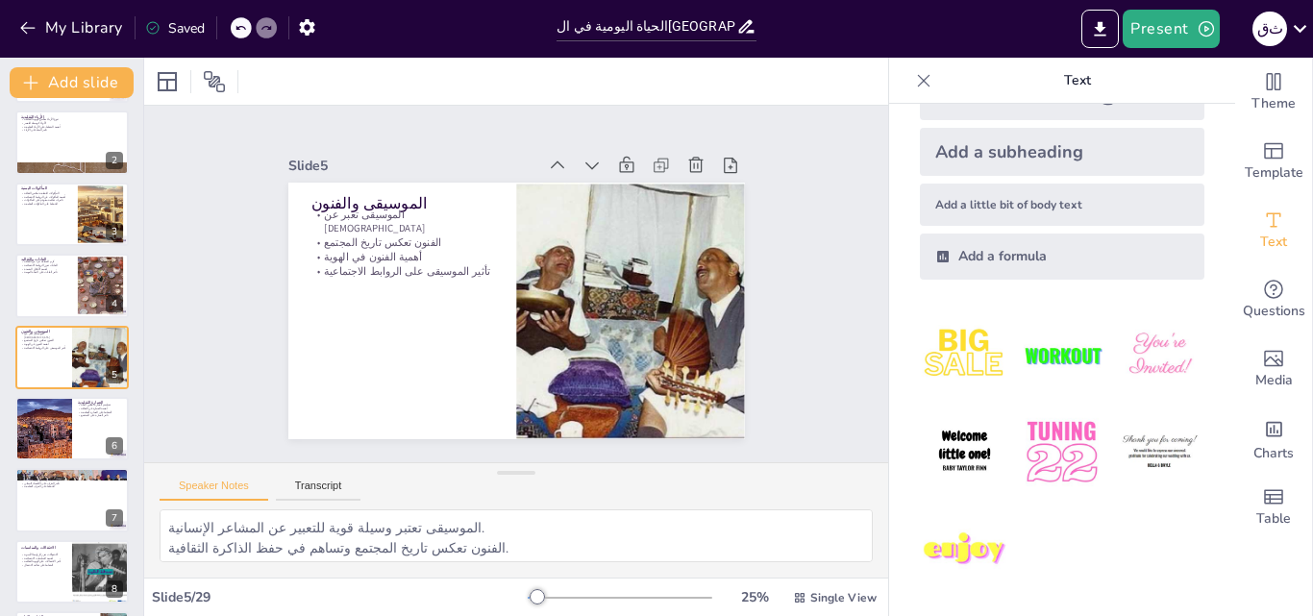
checkbox input "true"
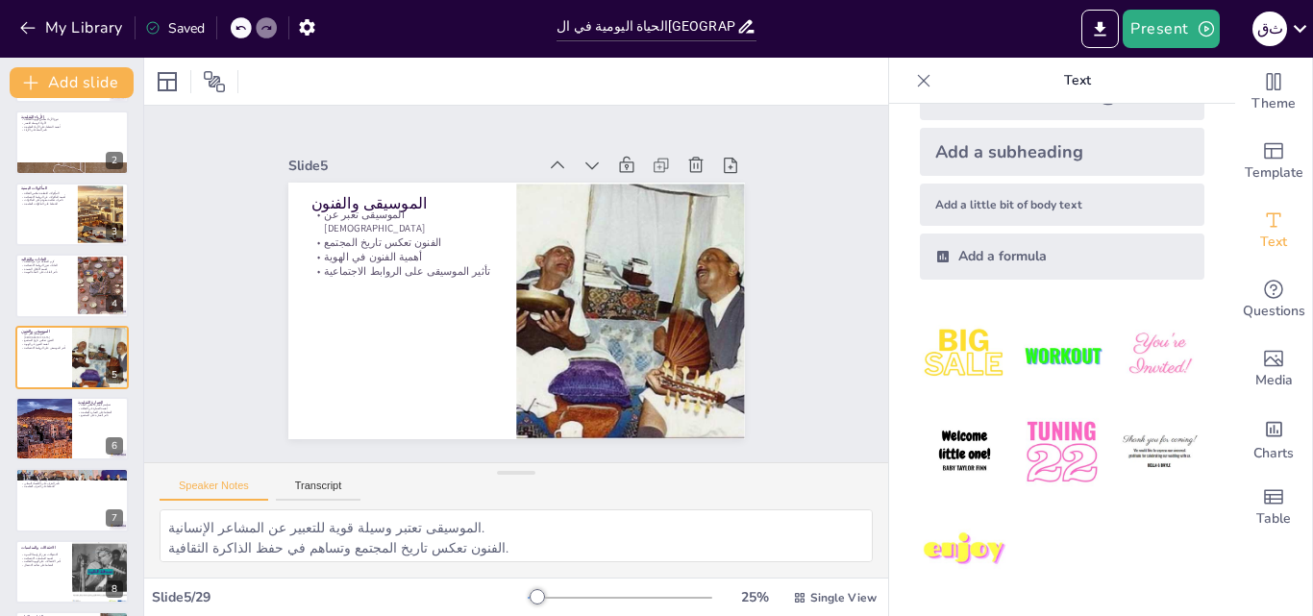
checkbox input "true"
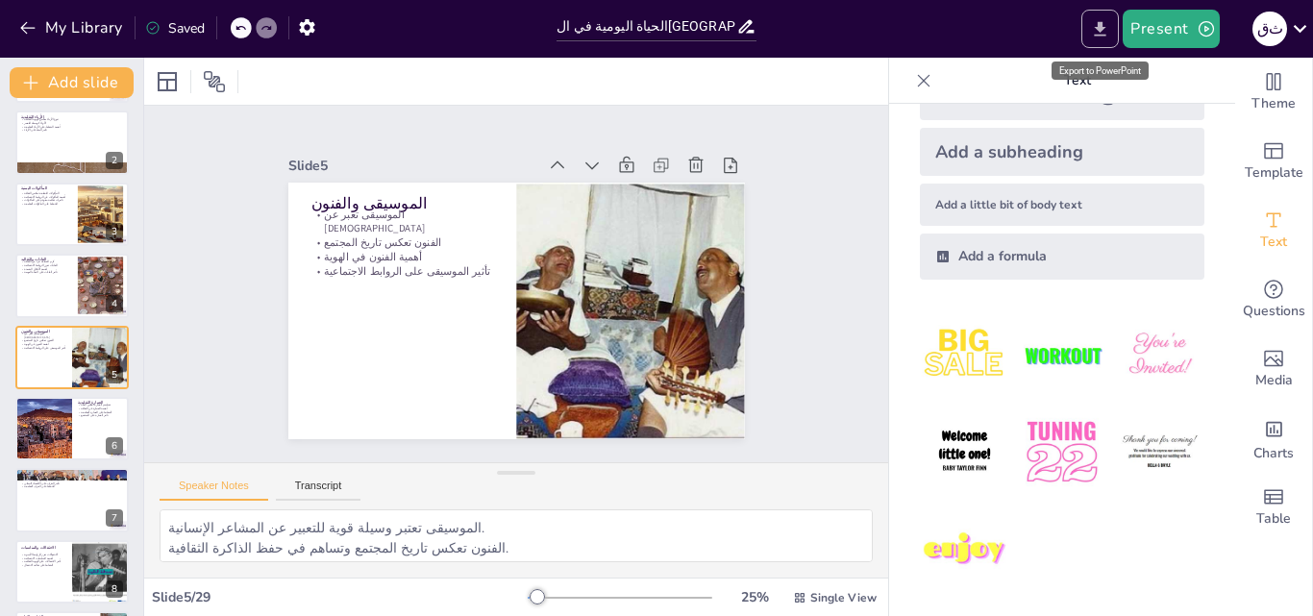
click at [1108, 19] on icon "Export to PowerPoint" at bounding box center [1100, 29] width 20 height 20
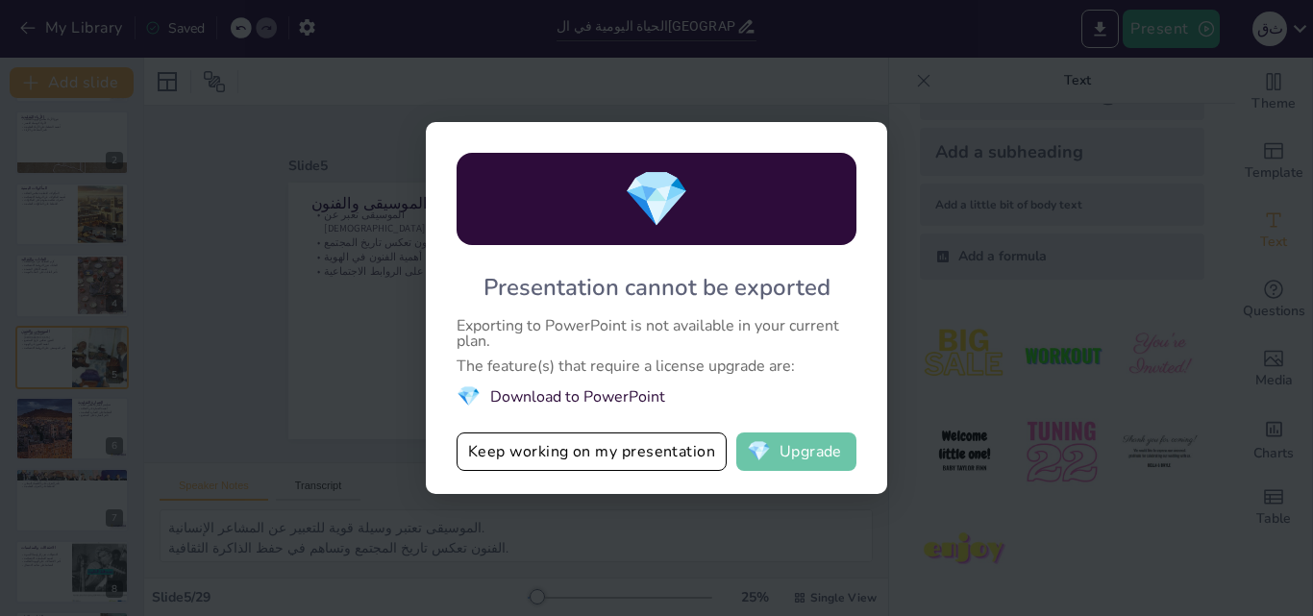
click at [794, 435] on button "💎 Upgrade" at bounding box center [796, 452] width 120 height 38
checkbox input "true"
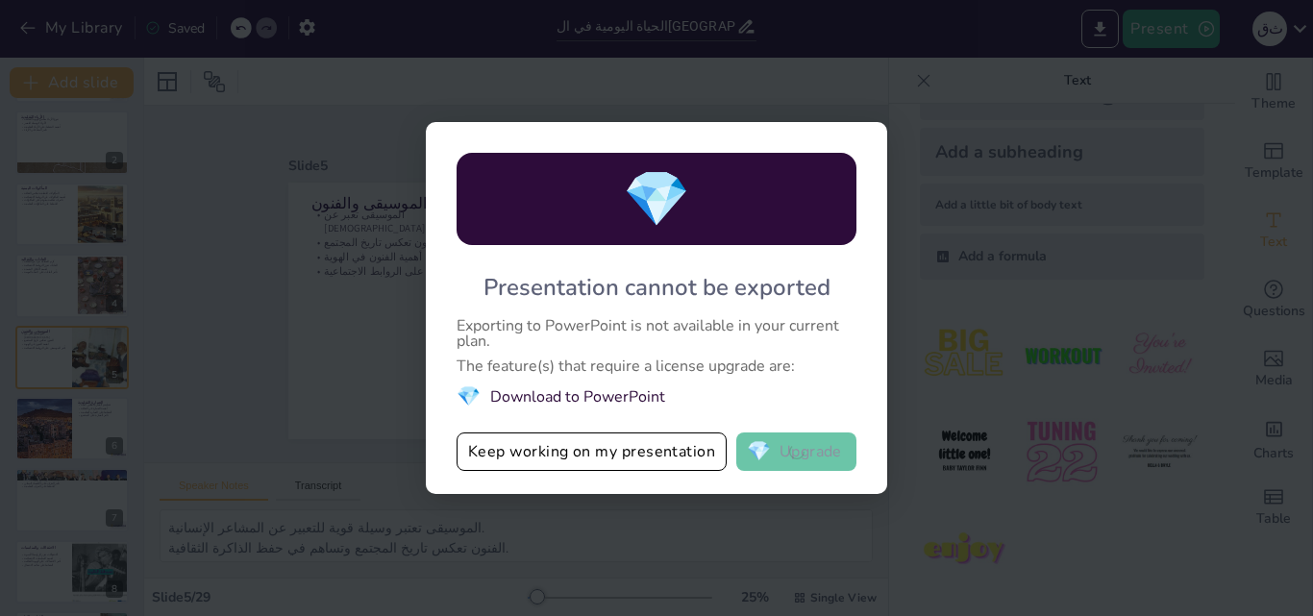
checkbox input "true"
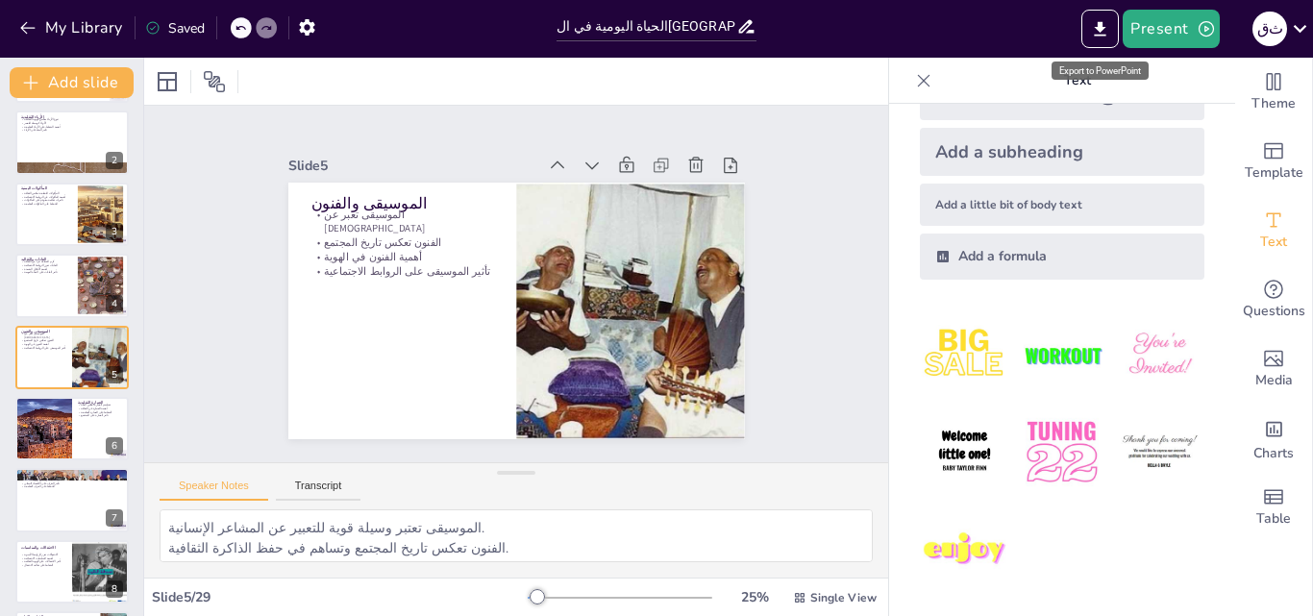
checkbox input "true"
